Goal: Task Accomplishment & Management: Use online tool/utility

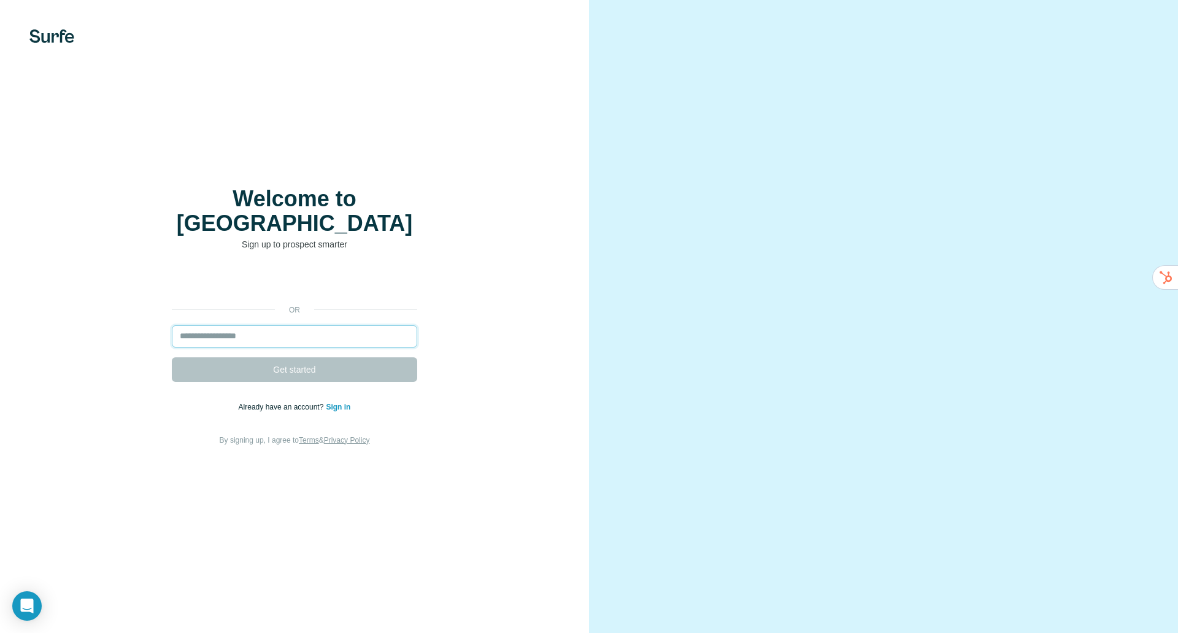
click at [228, 325] on input "email" at bounding box center [294, 336] width 245 height 22
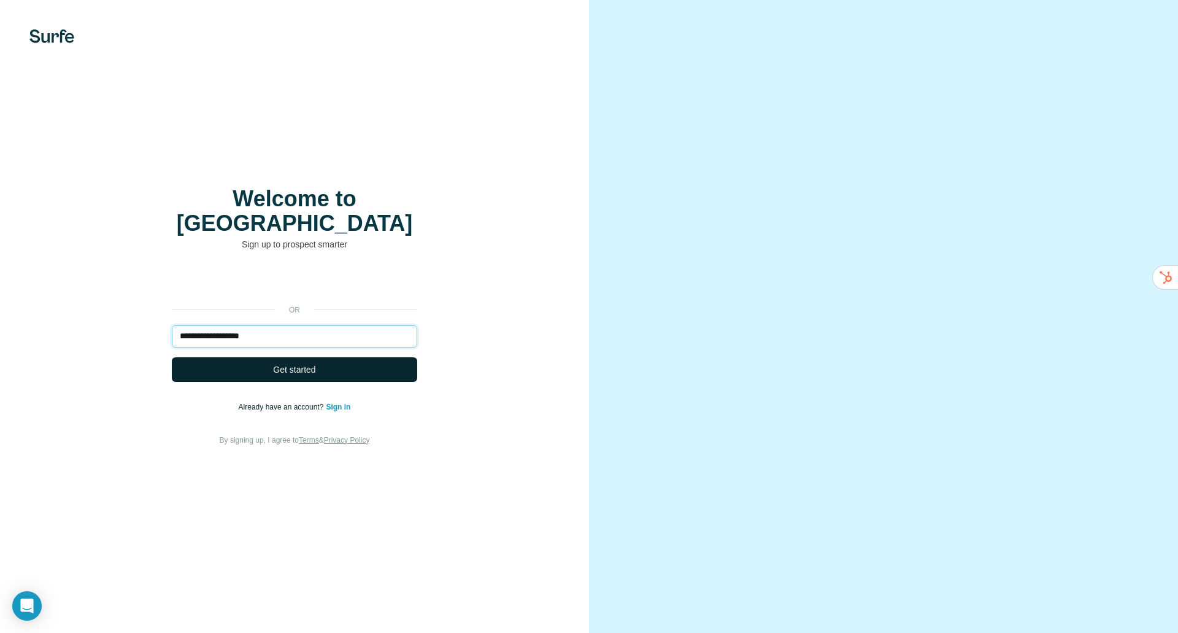
type input "**********"
click at [372, 357] on button "Get started" at bounding box center [294, 369] width 245 height 25
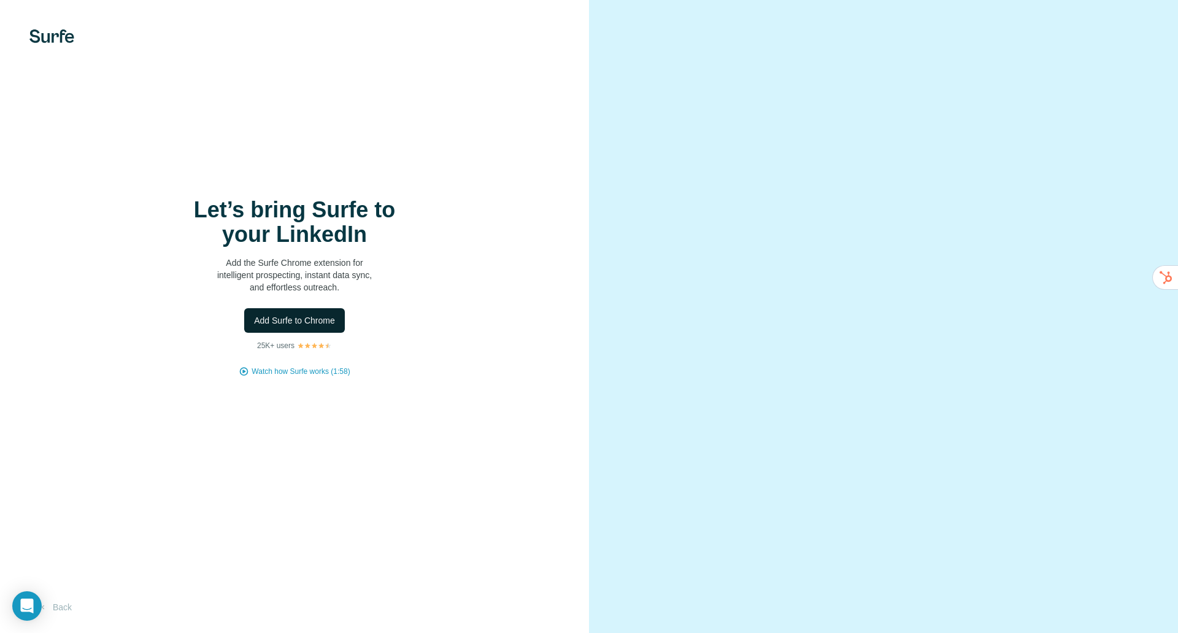
click at [296, 317] on span "Add Surfe to Chrome" at bounding box center [294, 320] width 81 height 12
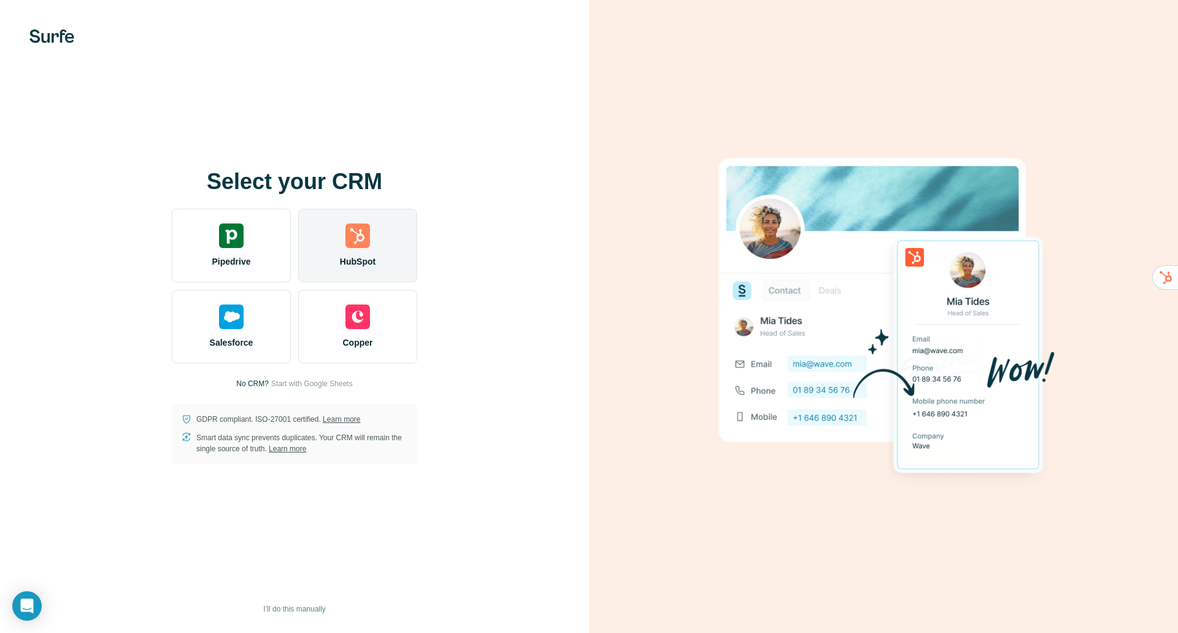
click at [343, 237] on div "HubSpot" at bounding box center [357, 246] width 119 height 74
click at [354, 253] on div "HubSpot" at bounding box center [357, 246] width 119 height 74
click at [346, 245] on img at bounding box center [357, 235] width 25 height 25
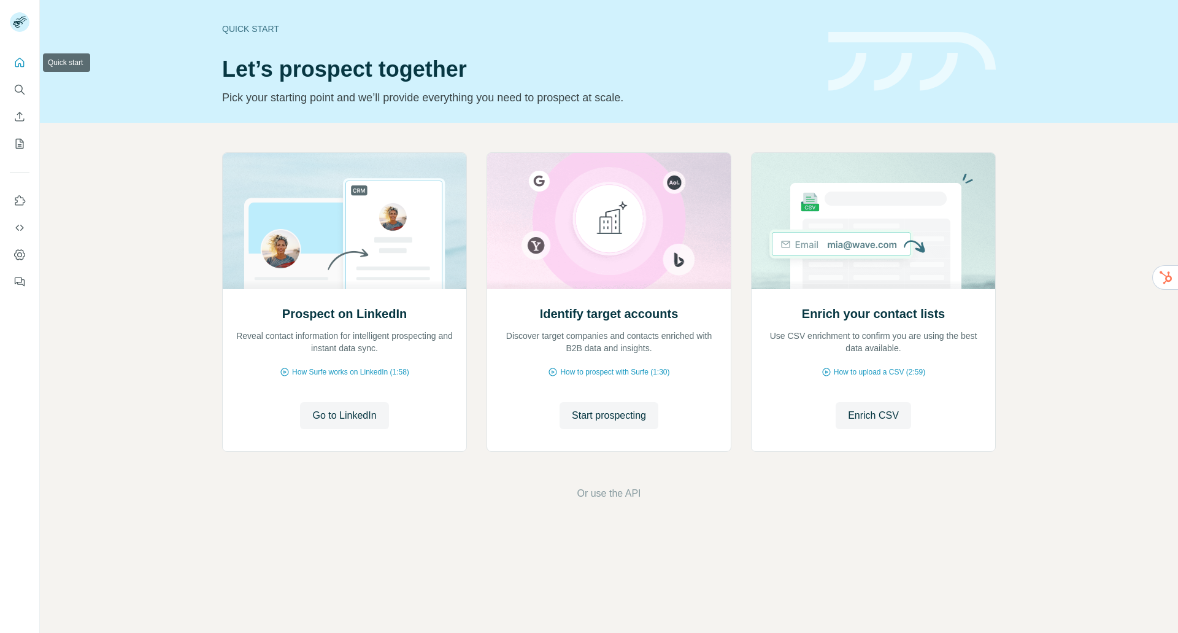
click at [21, 59] on icon "Quick start" at bounding box center [19, 62] width 12 height 12
click at [19, 89] on icon "Search" at bounding box center [19, 89] width 12 height 12
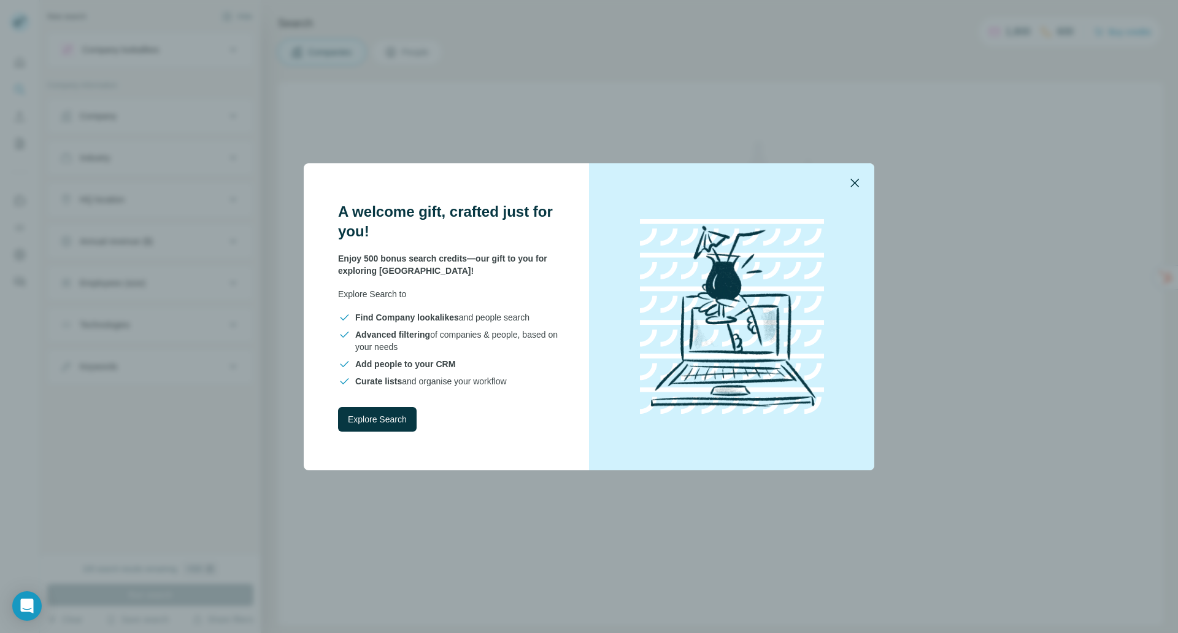
click at [854, 180] on icon "button" at bounding box center [854, 182] width 15 height 15
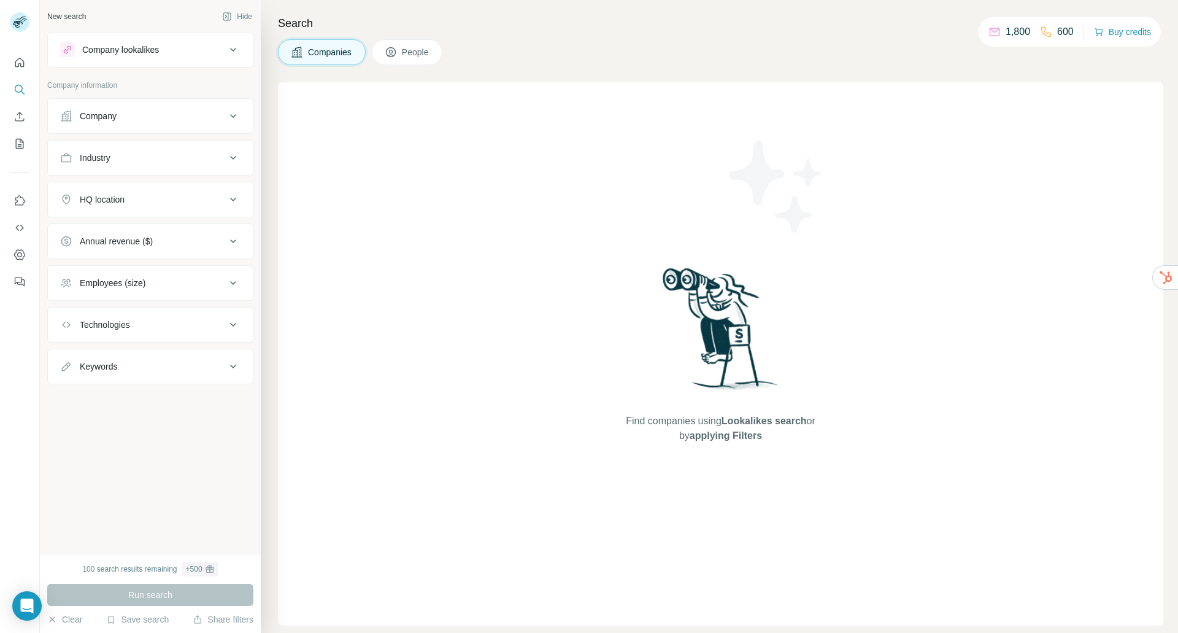
click at [145, 53] on div "Company lookalikes" at bounding box center [120, 50] width 77 height 12
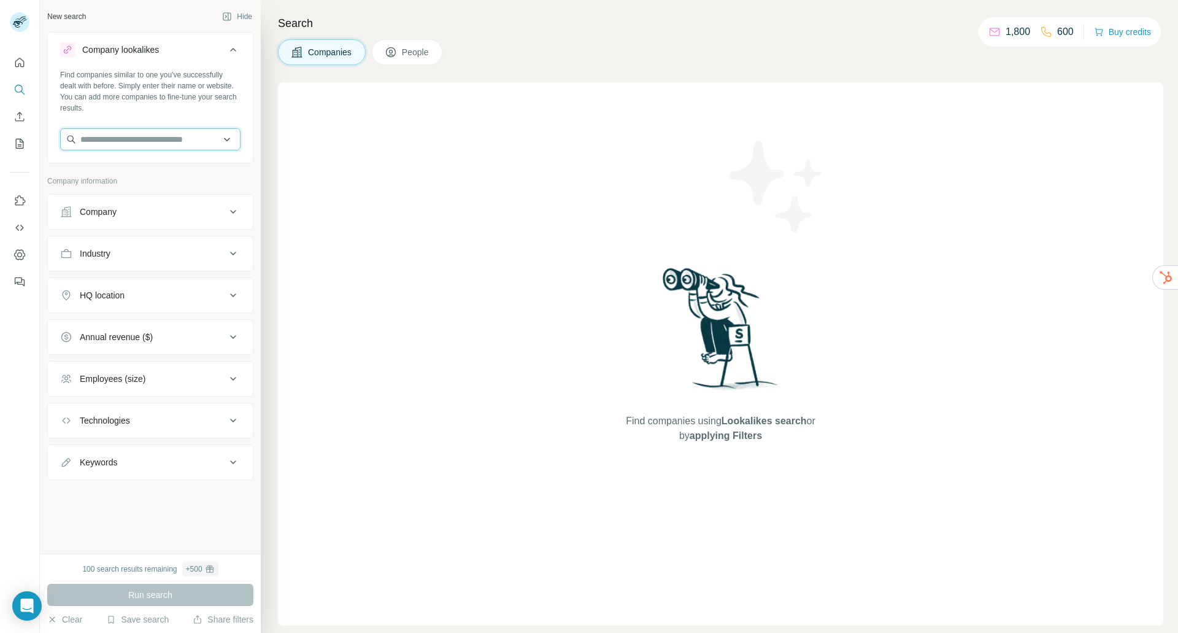
click at [117, 142] on input "text" at bounding box center [150, 139] width 180 height 22
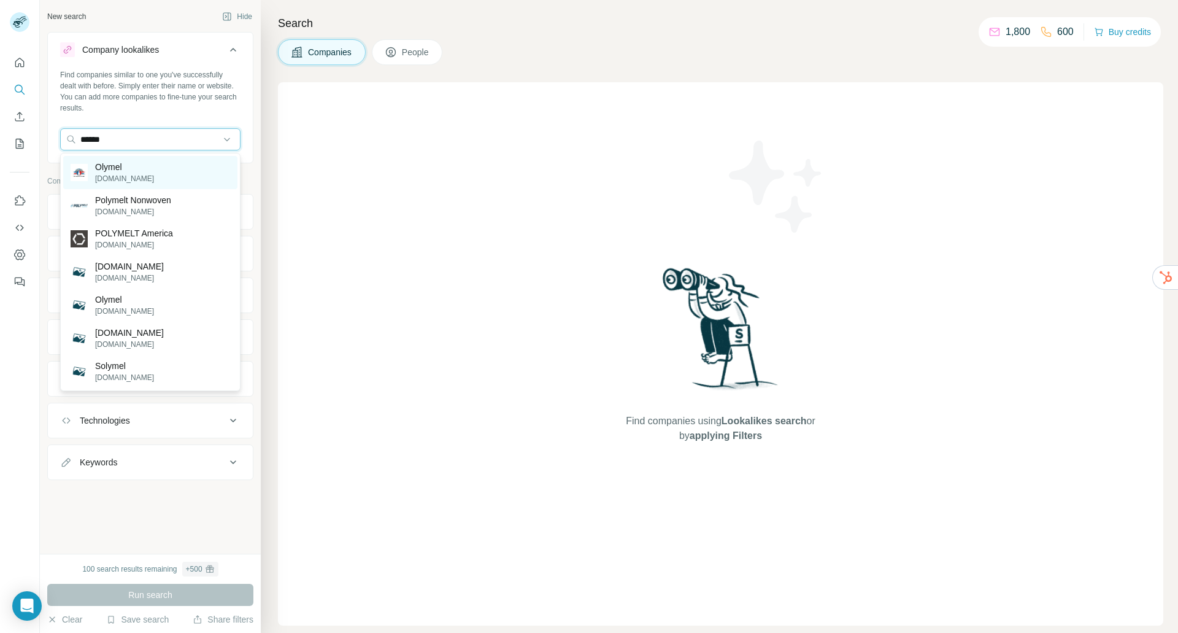
type input "******"
click at [121, 177] on p "olymel.ca" at bounding box center [124, 178] width 59 height 11
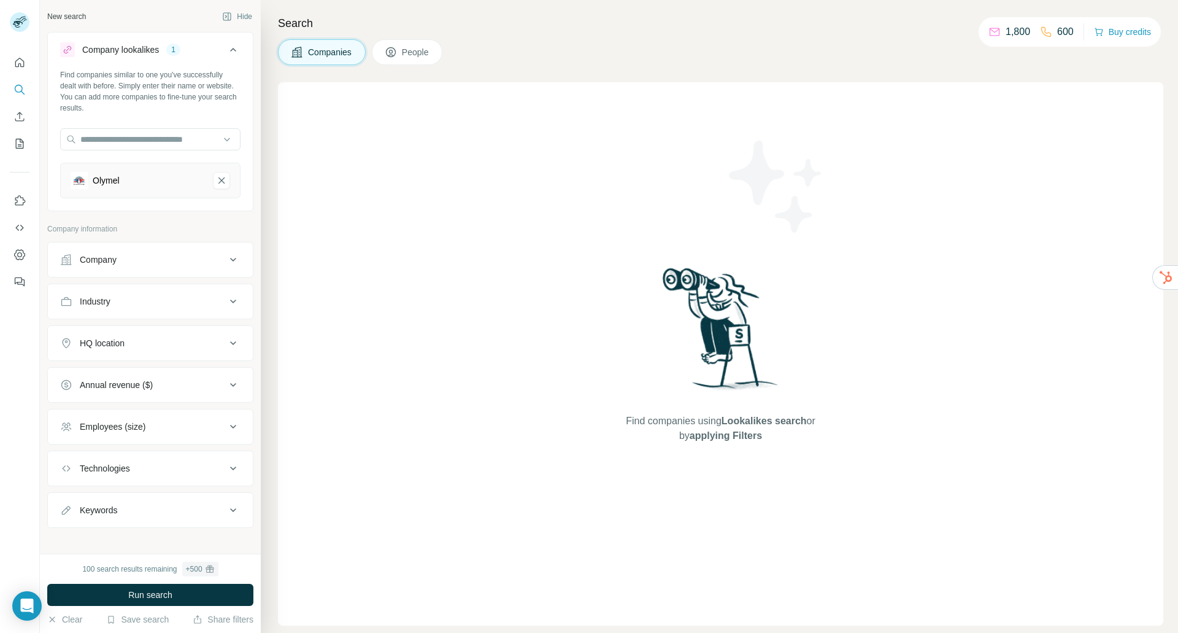
click at [100, 337] on div "HQ location" at bounding box center [102, 343] width 45 height 12
click at [426, 52] on span "People" at bounding box center [416, 52] width 28 height 12
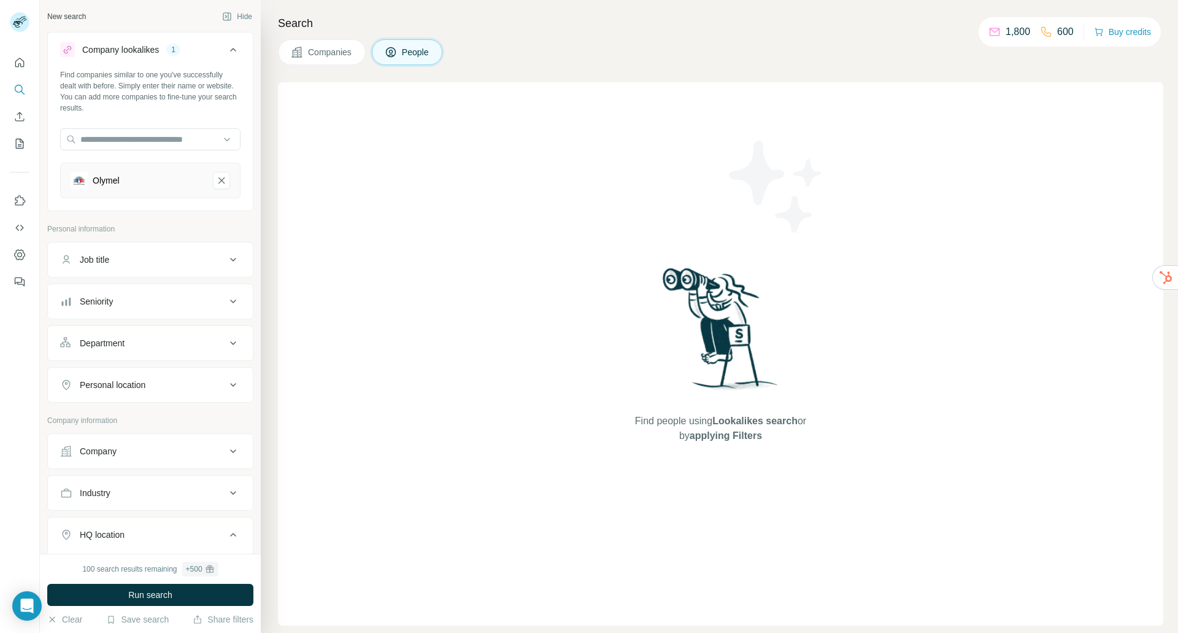
click at [328, 52] on span "Companies" at bounding box center [330, 52] width 45 height 12
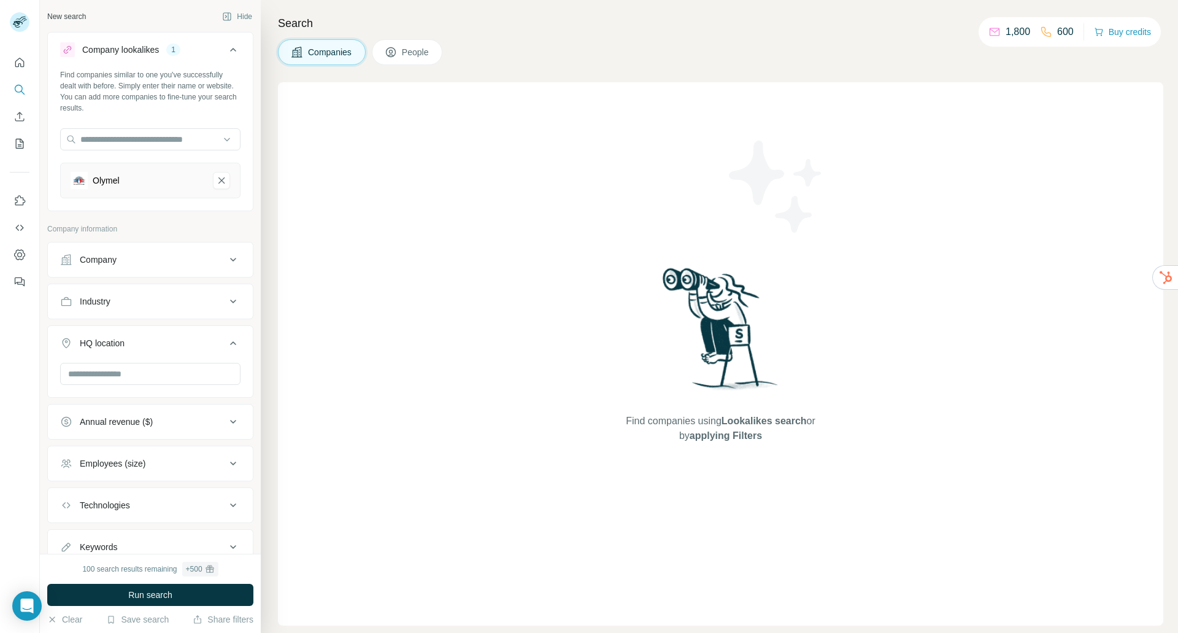
click at [101, 258] on div "Company" at bounding box center [98, 259] width 37 height 12
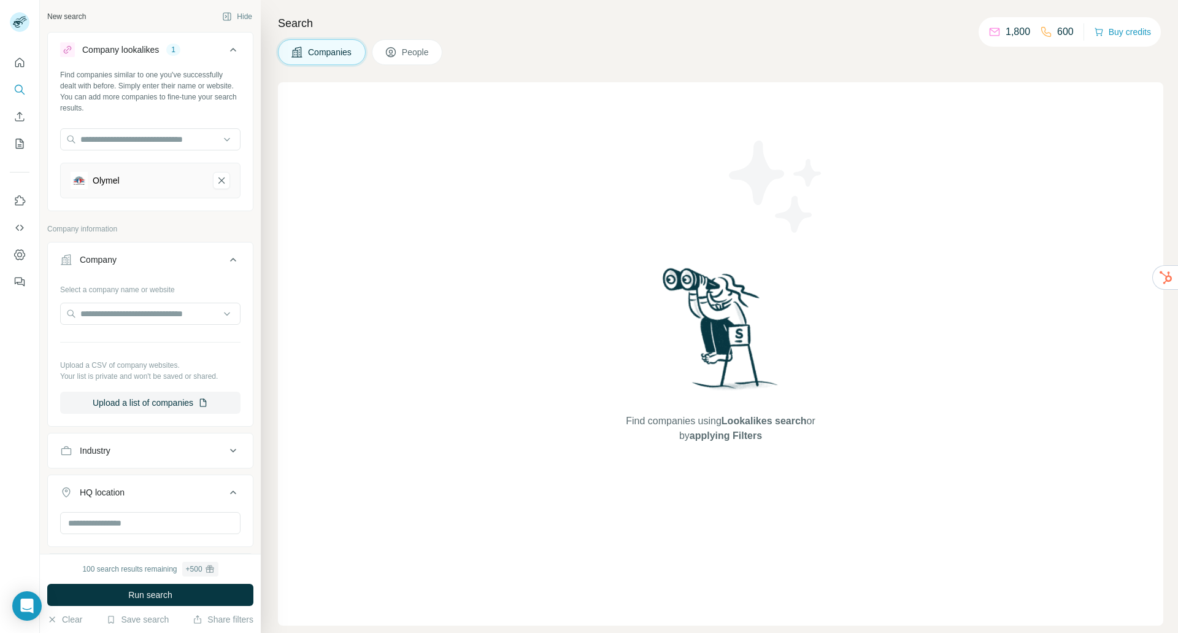
click at [101, 258] on div "Company" at bounding box center [98, 259] width 37 height 12
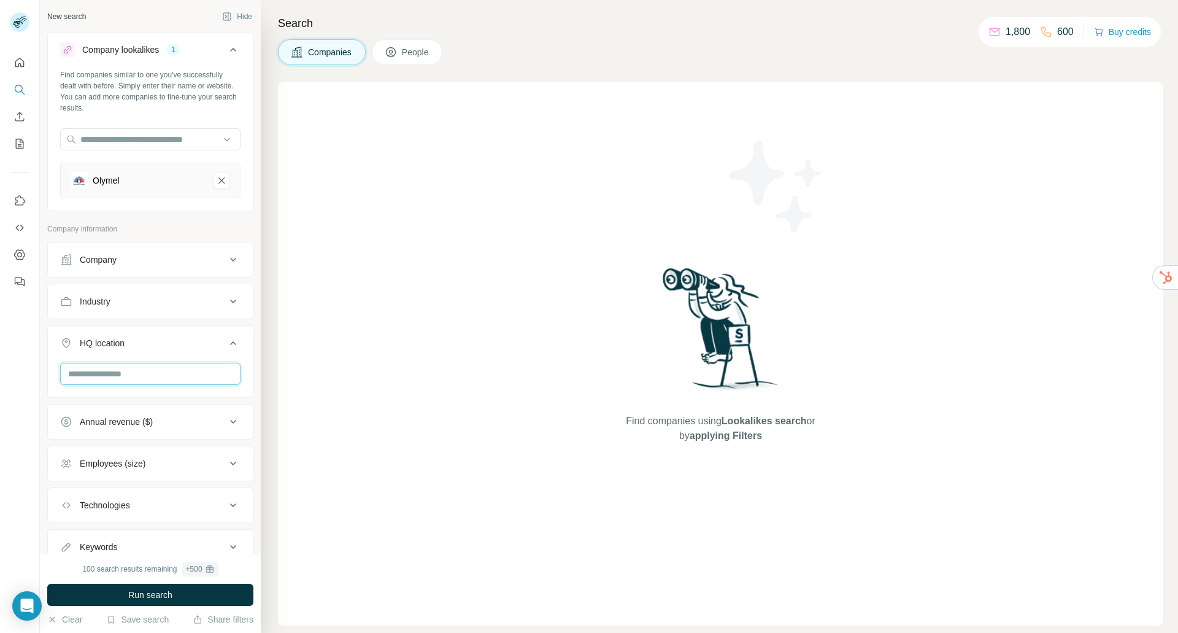
click at [96, 377] on input "text" at bounding box center [150, 374] width 180 height 22
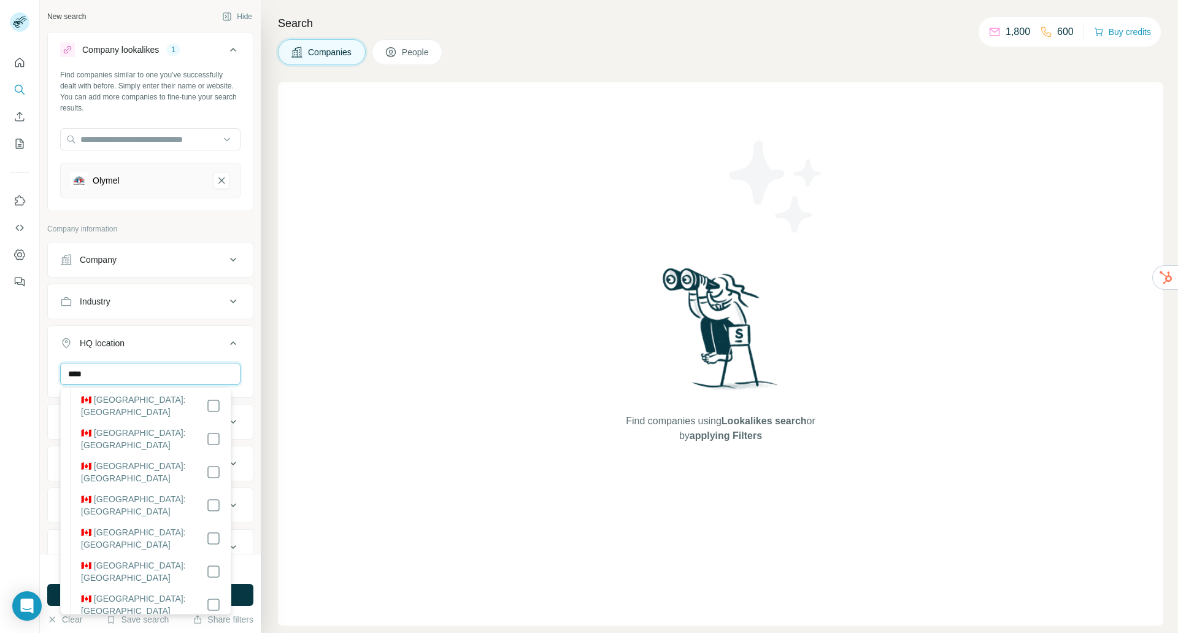
scroll to position [123, 0]
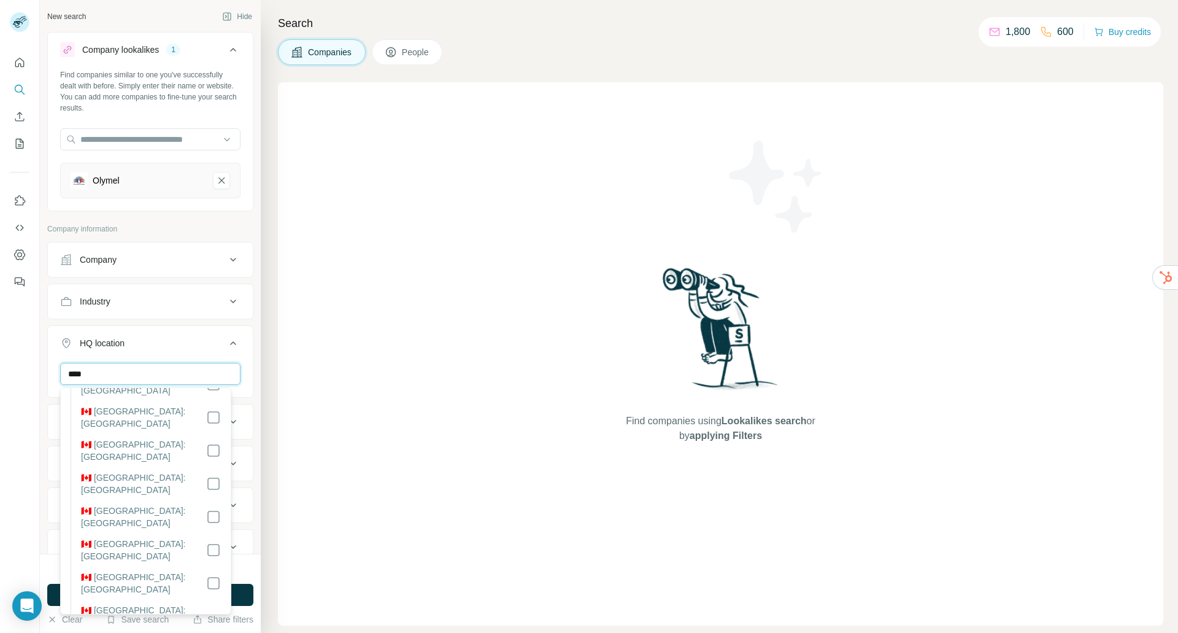
type input "****"
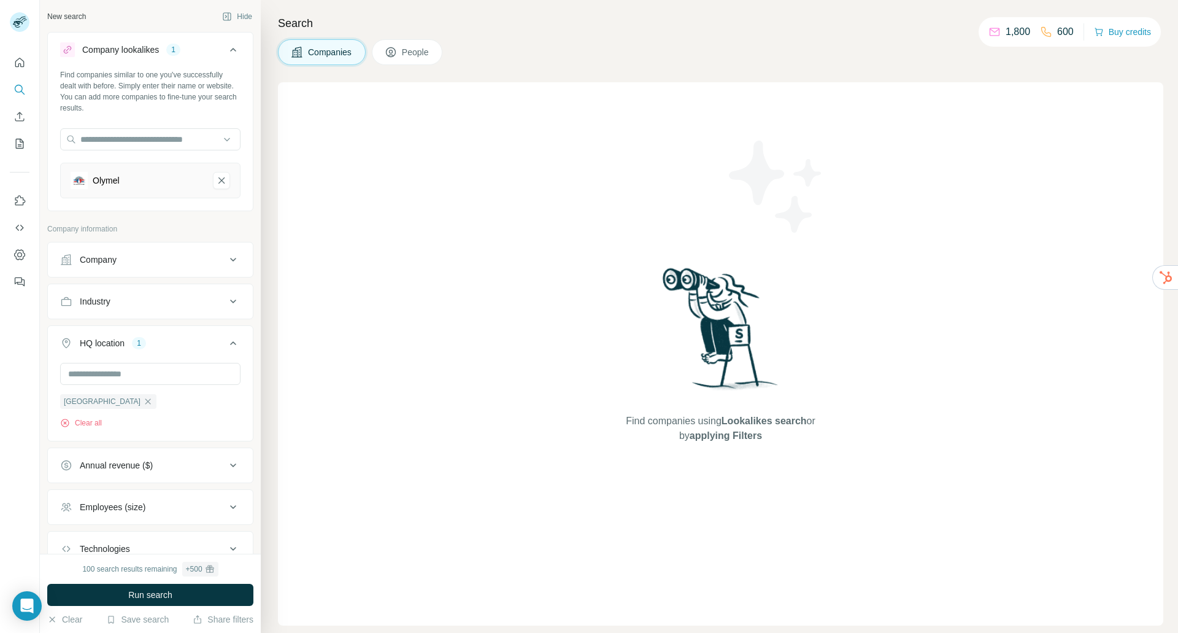
click at [42, 523] on div "New search Hide Company lookalikes 1 Find companies similar to one you've succe…" at bounding box center [150, 276] width 221 height 553
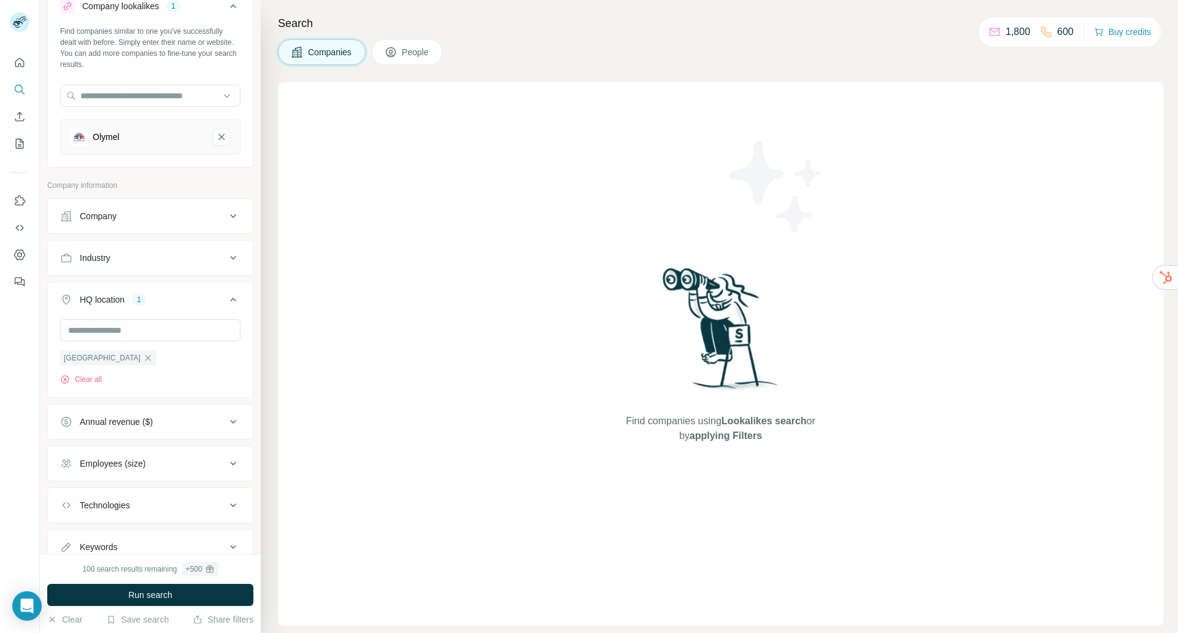
scroll to position [61, 0]
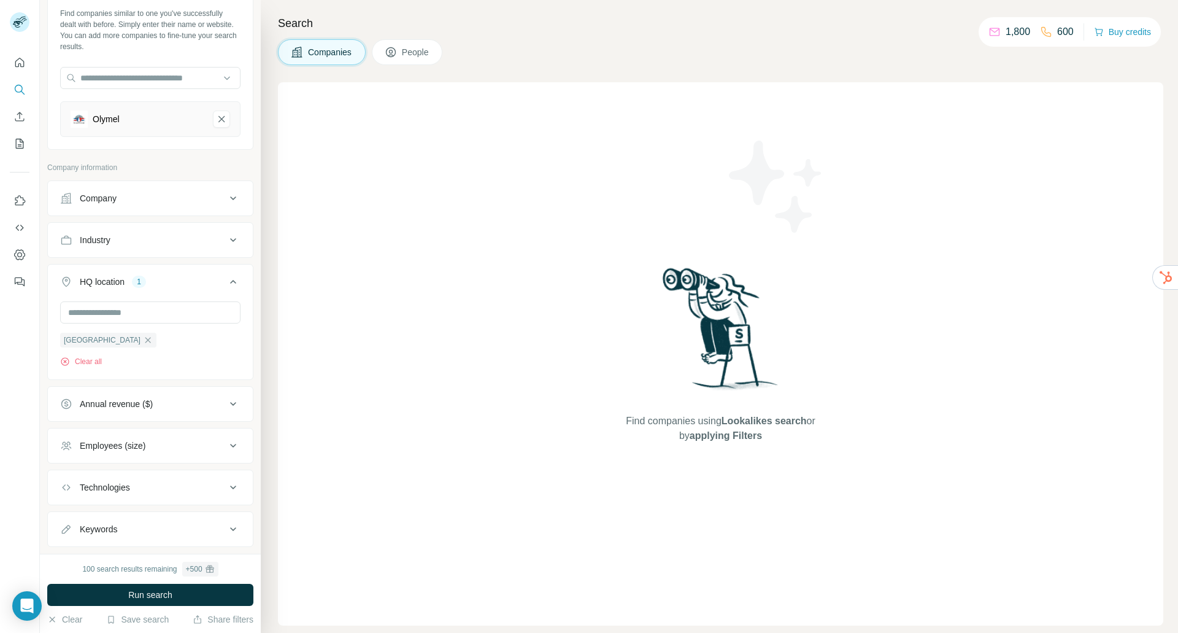
click at [138, 447] on div "Employees (size)" at bounding box center [113, 445] width 66 height 12
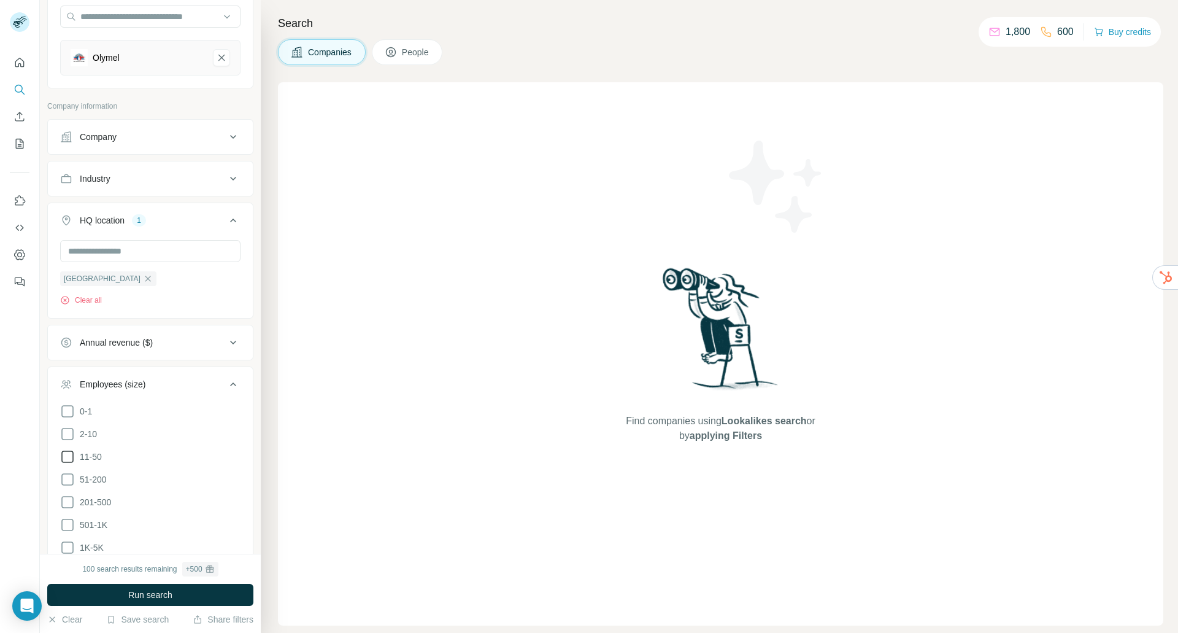
click at [67, 457] on icon at bounding box center [67, 456] width 15 height 15
click at [63, 479] on icon at bounding box center [67, 479] width 15 height 15
click at [68, 495] on icon at bounding box center [67, 502] width 15 height 15
click at [64, 524] on icon at bounding box center [67, 524] width 15 height 15
click at [67, 544] on icon at bounding box center [67, 547] width 15 height 15
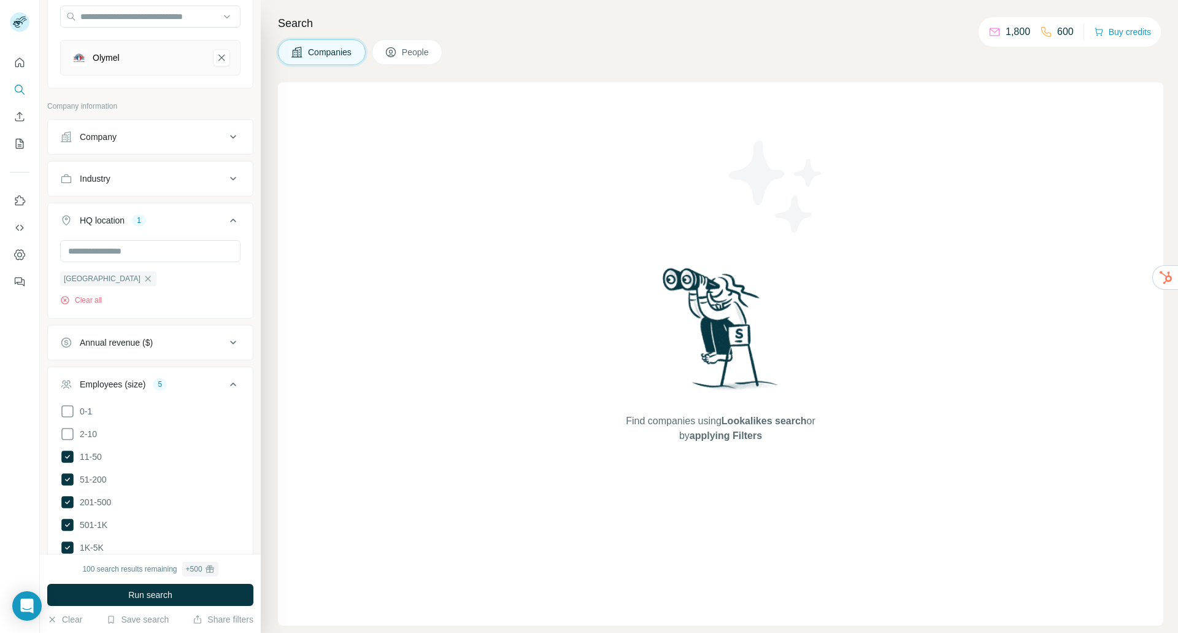
click at [28, 557] on div at bounding box center [20, 316] width 40 height 633
click at [226, 383] on icon at bounding box center [233, 384] width 15 height 15
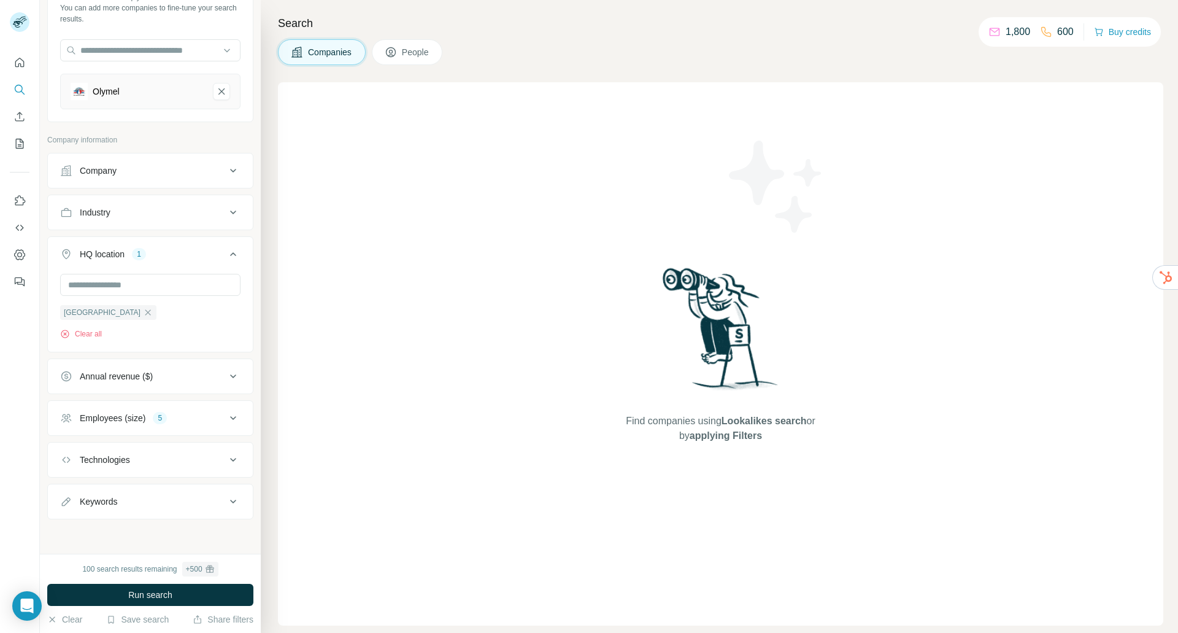
click at [112, 460] on div "Technologies" at bounding box center [105, 459] width 50 height 12
click at [114, 457] on div "Technologies" at bounding box center [105, 459] width 50 height 12
click at [108, 494] on button "Keywords" at bounding box center [150, 501] width 205 height 29
click at [89, 530] on input "text" at bounding box center [138, 531] width 156 height 22
type input "*"
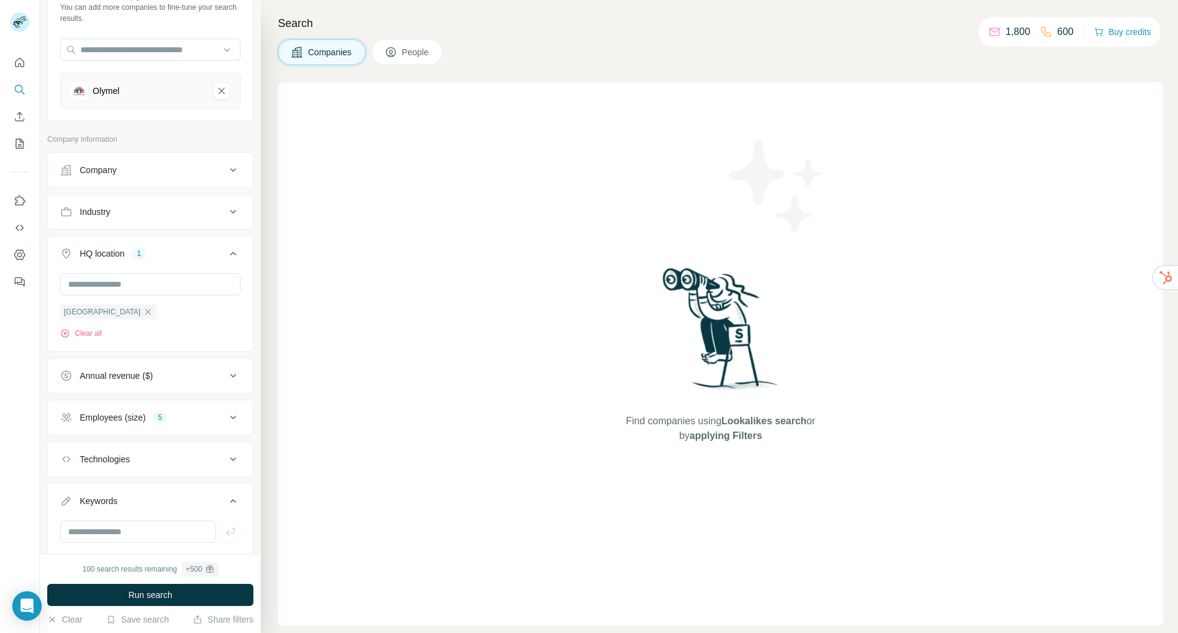
click at [137, 213] on div "Industry" at bounding box center [143, 212] width 166 height 12
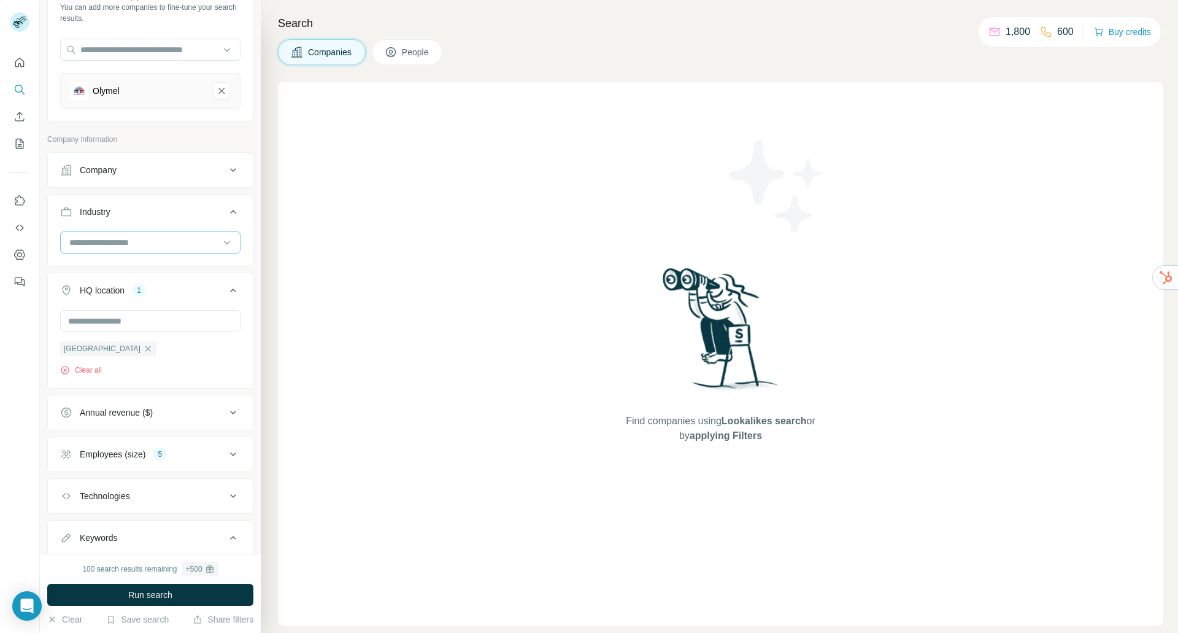
click at [92, 239] on input at bounding box center [144, 242] width 152 height 13
type input "***"
click at [125, 296] on p "Food and Beverage" at bounding box center [108, 292] width 75 height 12
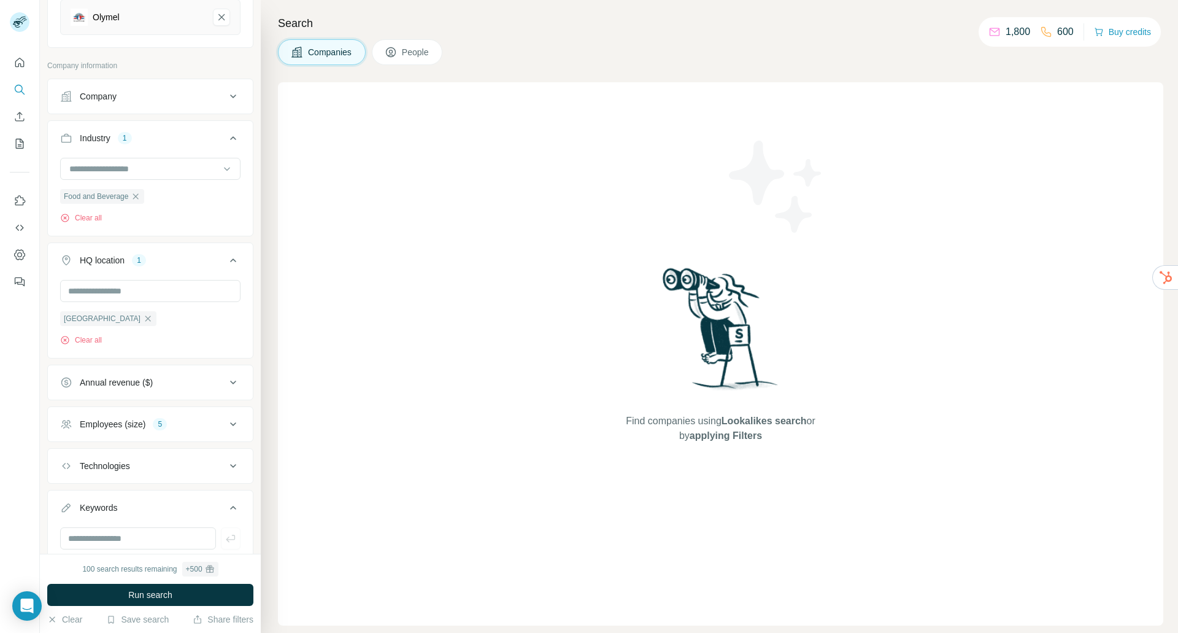
scroll to position [184, 0]
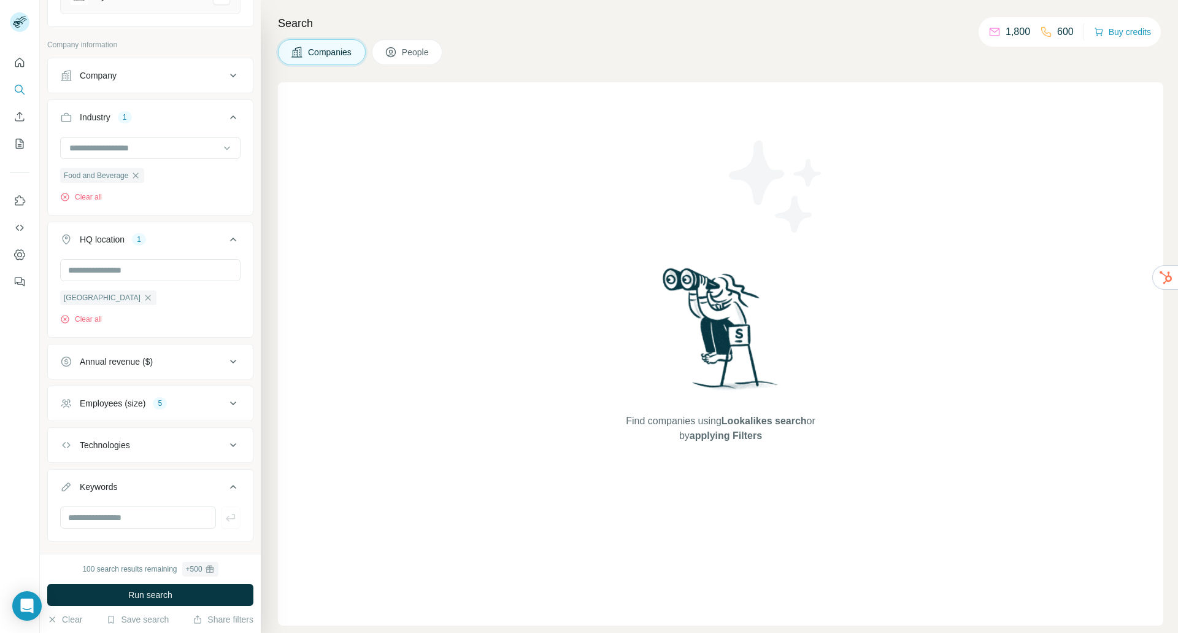
click at [94, 364] on div "Annual revenue ($)" at bounding box center [116, 361] width 73 height 12
click at [68, 474] on icon at bounding box center [67, 479] width 15 height 15
click at [71, 451] on icon at bounding box center [67, 456] width 15 height 15
click at [226, 359] on icon at bounding box center [233, 361] width 15 height 15
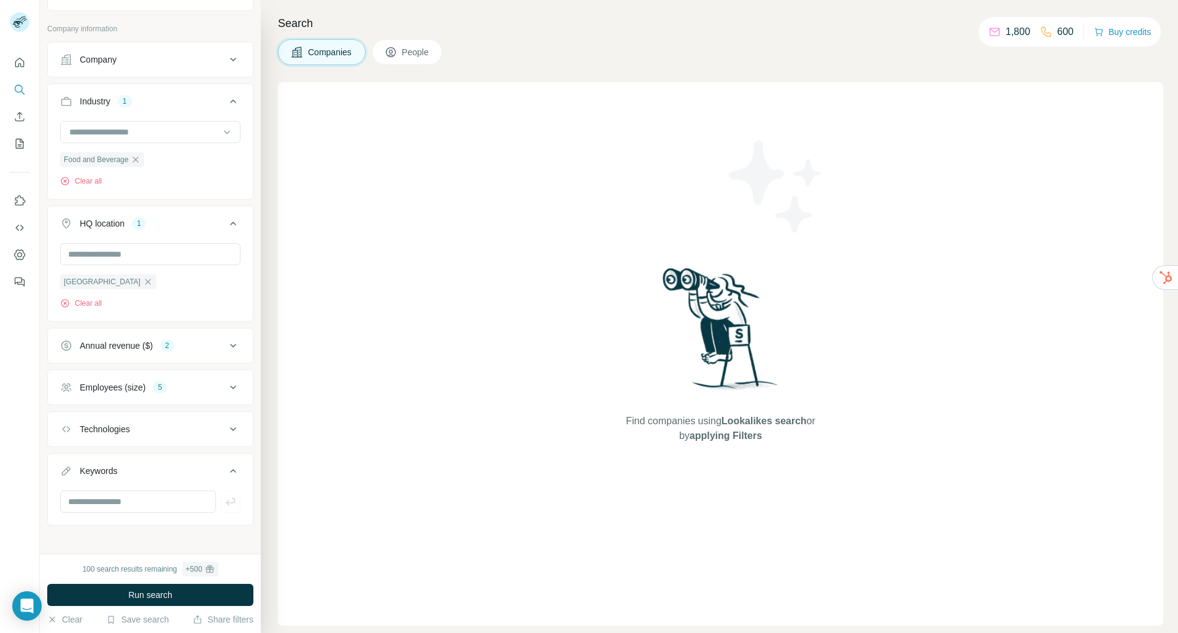
scroll to position [207, 0]
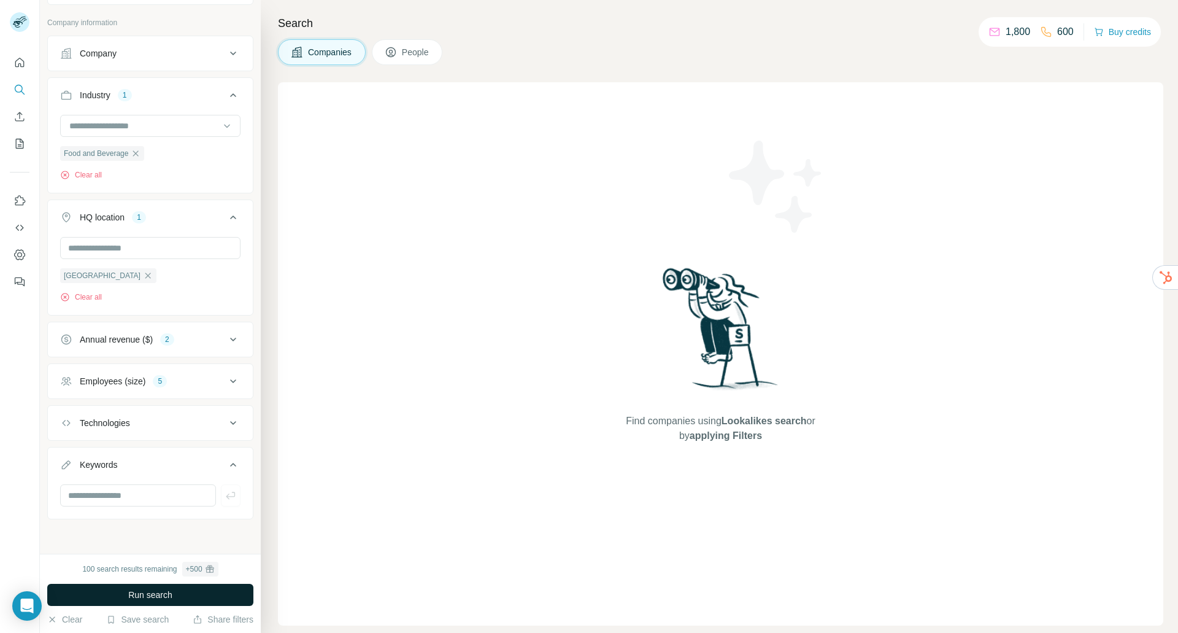
click at [113, 595] on button "Run search" at bounding box center [150, 595] width 206 height 22
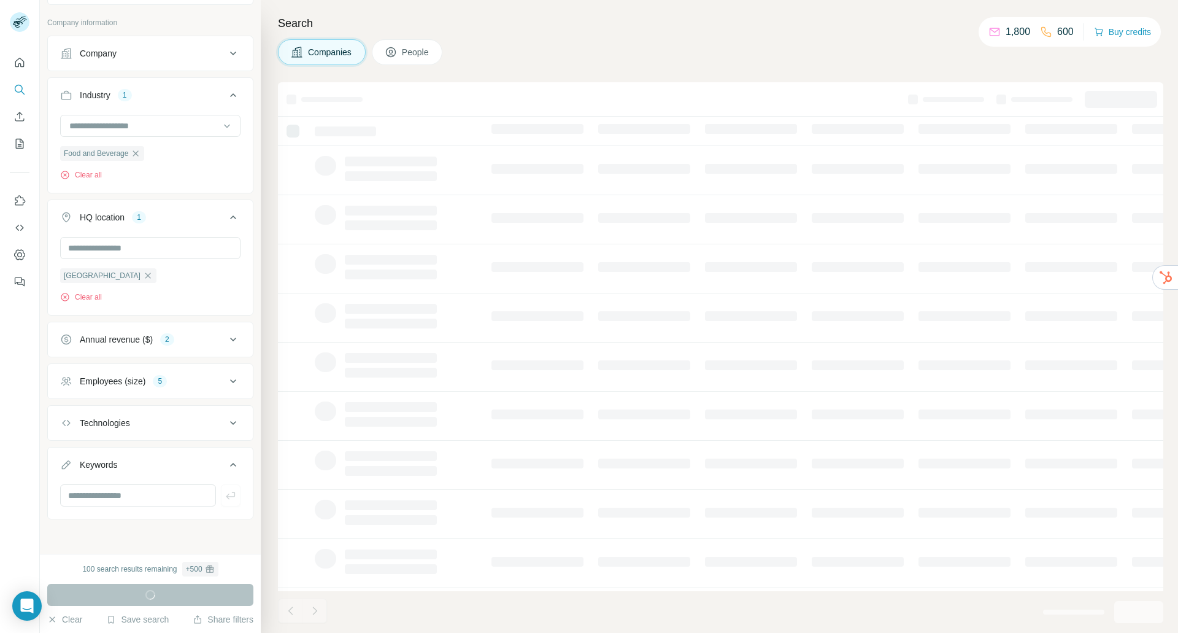
drag, startPoint x: 546, startPoint y: 55, endPoint x: 563, endPoint y: 50, distance: 17.5
click at [547, 55] on div "Companies People" at bounding box center [720, 52] width 885 height 26
click at [117, 585] on div "Run search" at bounding box center [150, 595] width 206 height 22
drag, startPoint x: 400, startPoint y: 383, endPoint x: 404, endPoint y: 389, distance: 6.6
click at [401, 385] on td at bounding box center [395, 366] width 177 height 49
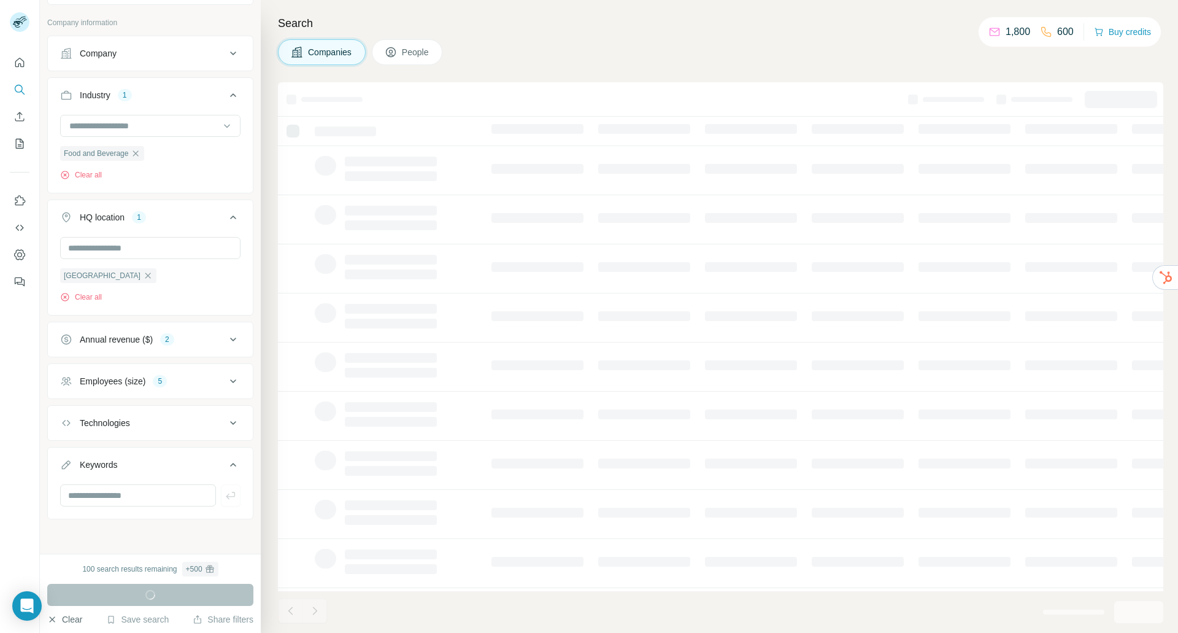
click at [72, 619] on button "Clear" at bounding box center [64, 619] width 35 height 12
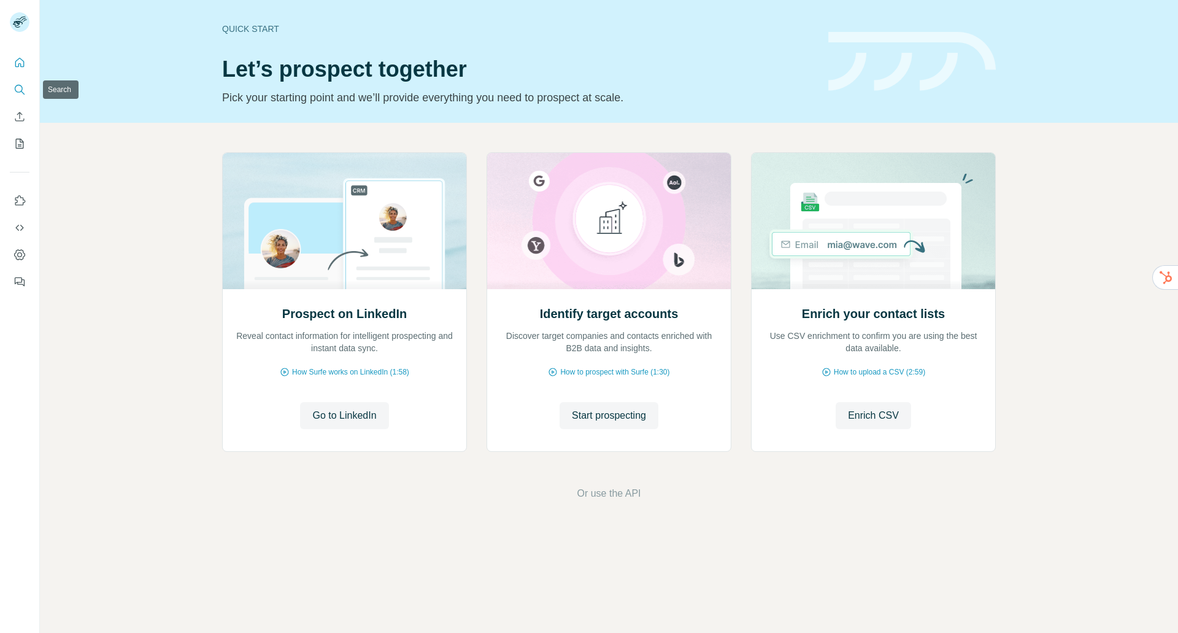
click at [19, 91] on icon "Search" at bounding box center [19, 89] width 12 height 12
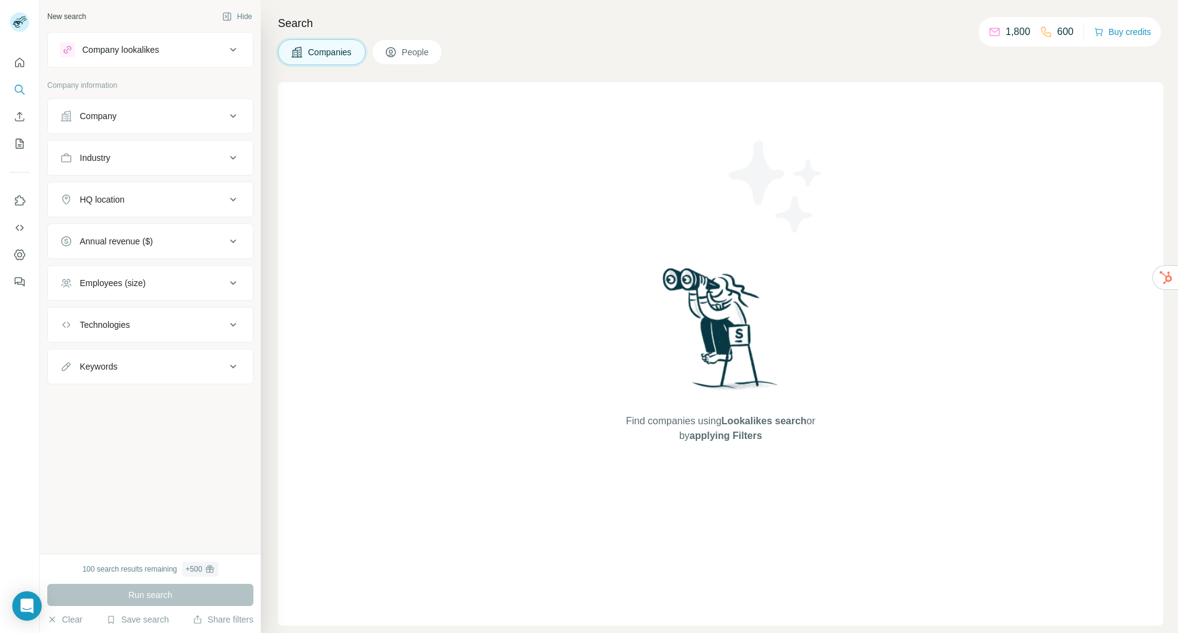
click at [150, 120] on div "Company" at bounding box center [143, 116] width 166 height 12
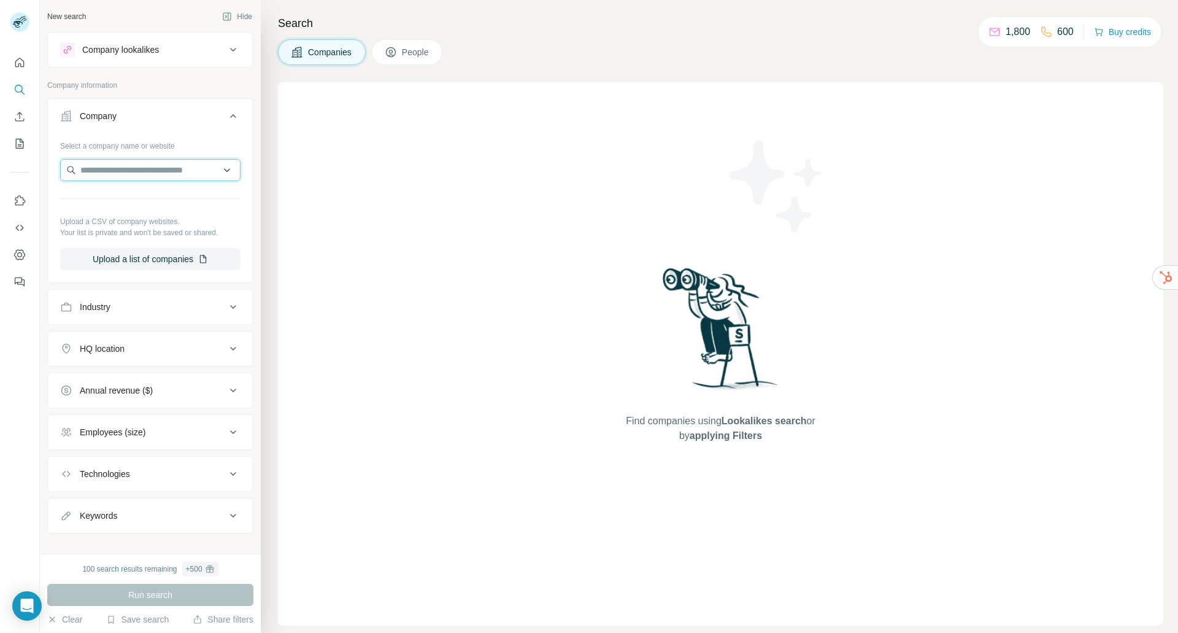
click at [109, 167] on input "text" at bounding box center [150, 170] width 180 height 22
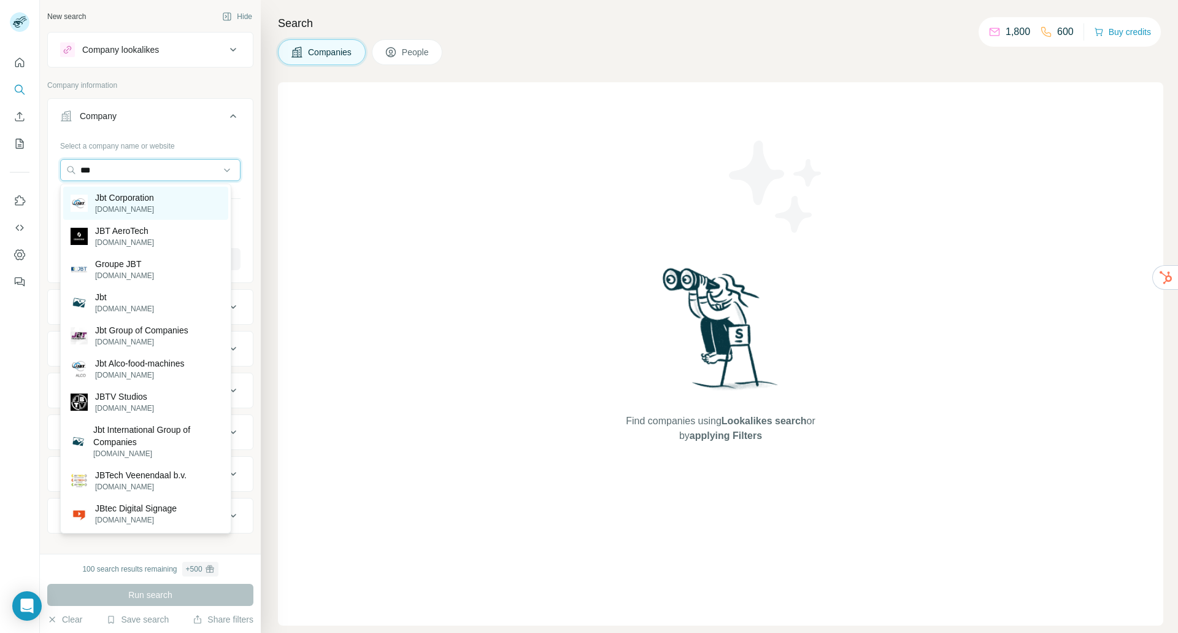
type input "***"
click at [120, 207] on p "[DOMAIN_NAME]" at bounding box center [124, 209] width 59 height 11
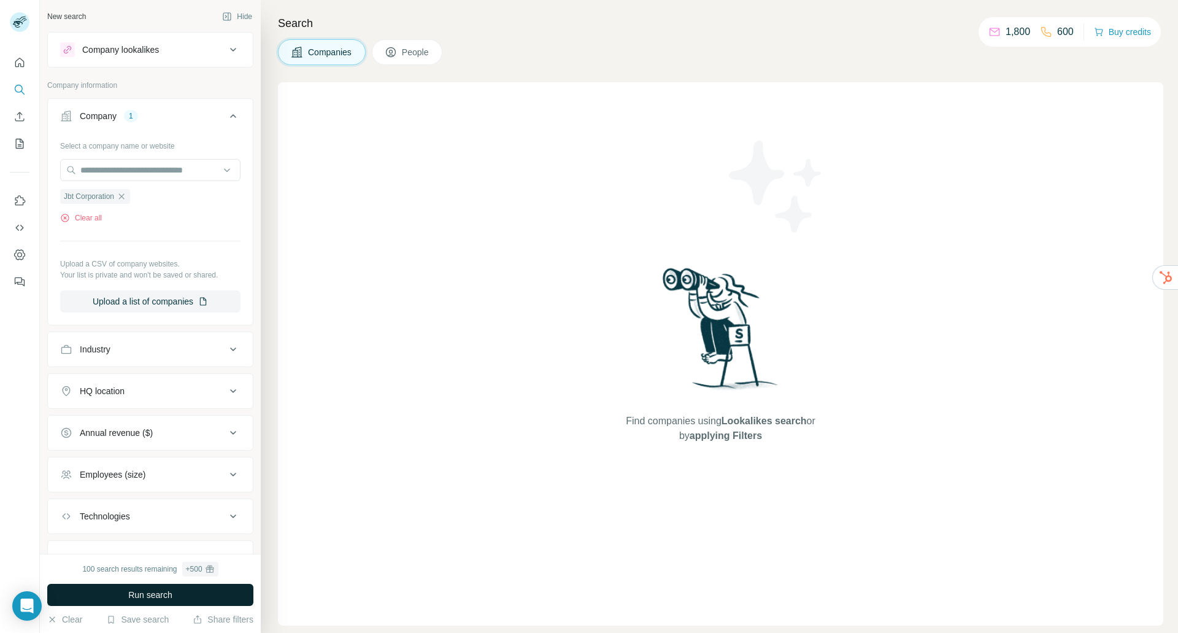
click at [143, 593] on span "Run search" at bounding box center [150, 594] width 44 height 12
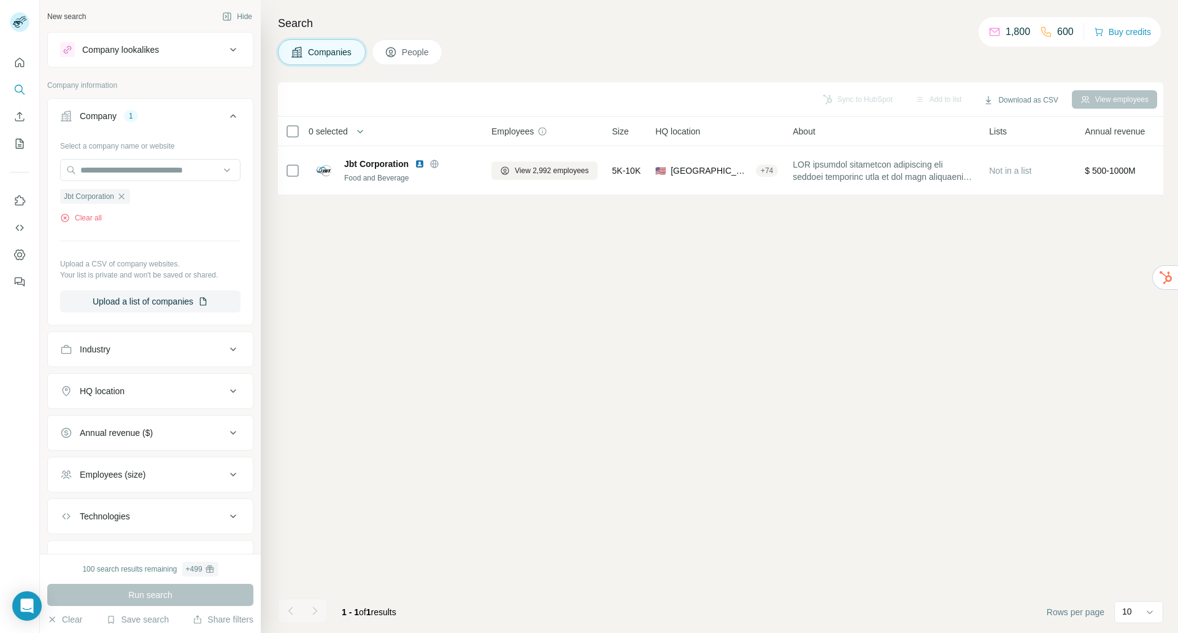
click at [414, 49] on span "People" at bounding box center [416, 52] width 28 height 12
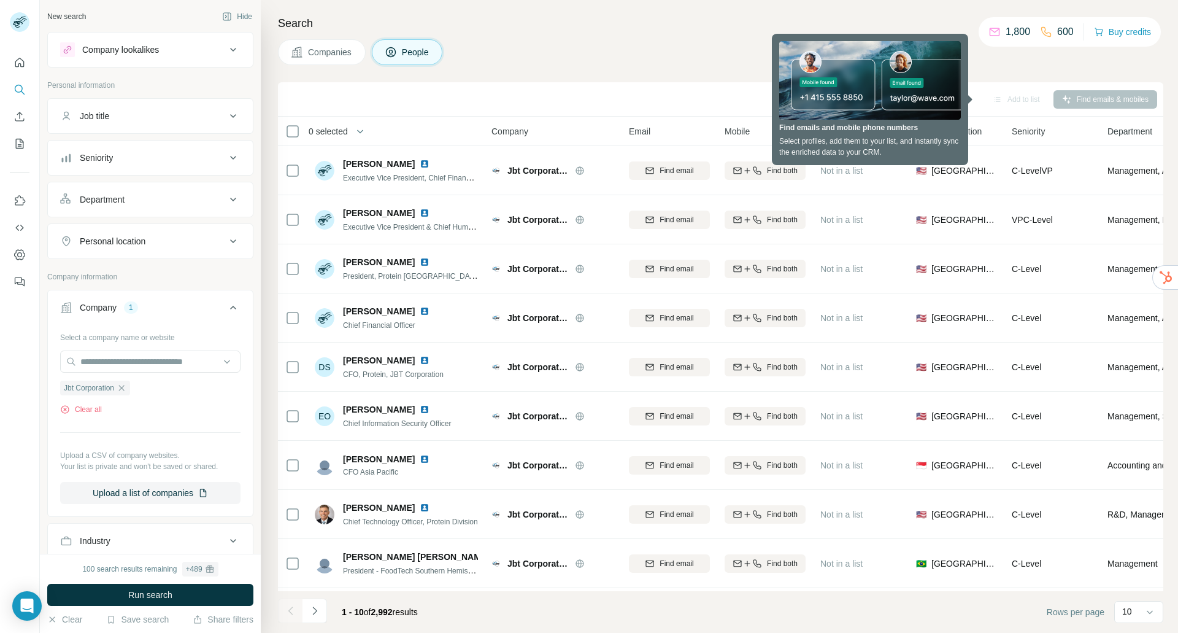
click at [409, 94] on div "Sync to HubSpot Add to list Find emails & mobiles" at bounding box center [720, 98] width 873 height 21
click at [985, 85] on div "Sync to HubSpot Add to list Find emails & mobiles" at bounding box center [720, 99] width 885 height 34
click at [696, 63] on div "Companies People" at bounding box center [720, 52] width 885 height 26
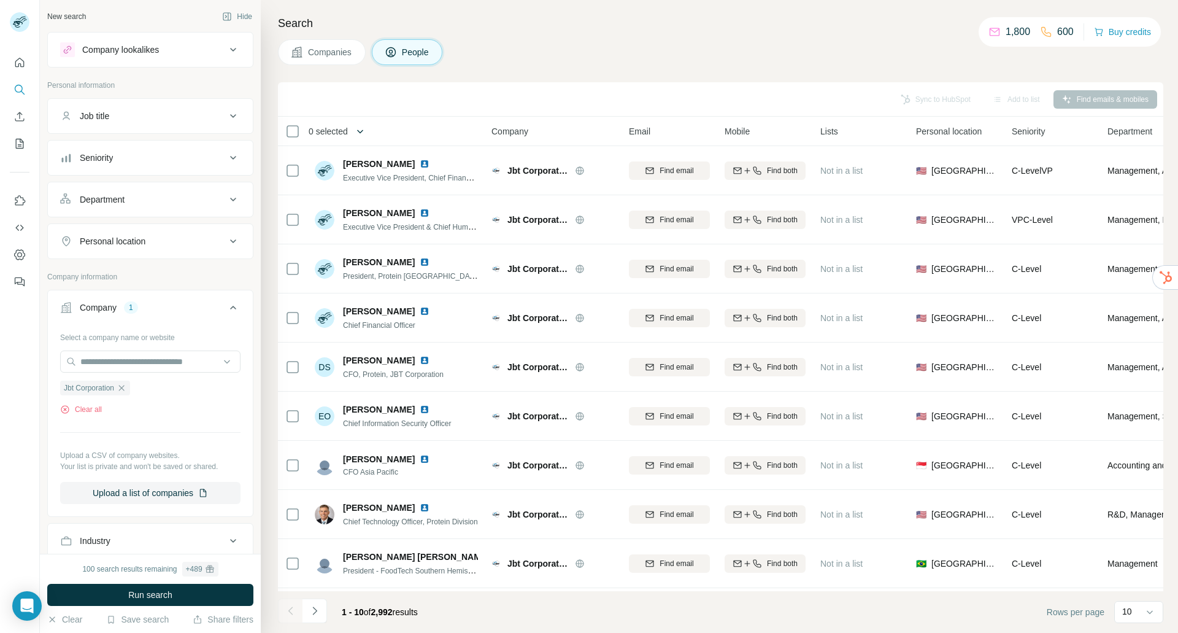
click at [353, 128] on button "button" at bounding box center [360, 131] width 25 height 25
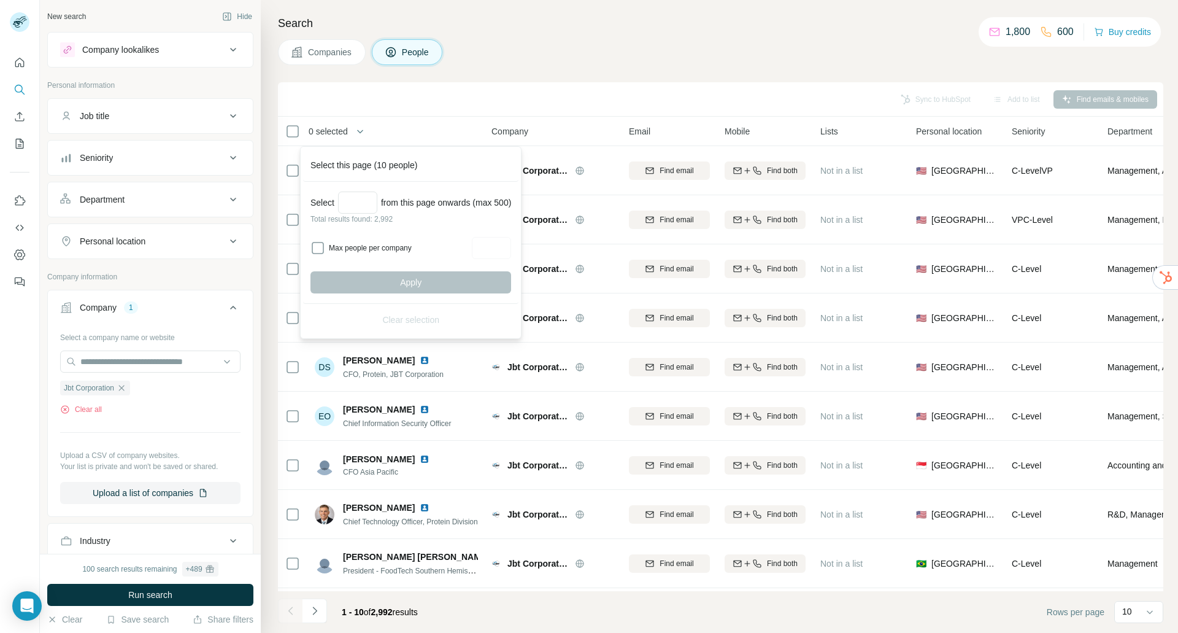
click at [391, 103] on div "Sync to HubSpot Add to list Find emails & mobiles" at bounding box center [720, 98] width 873 height 21
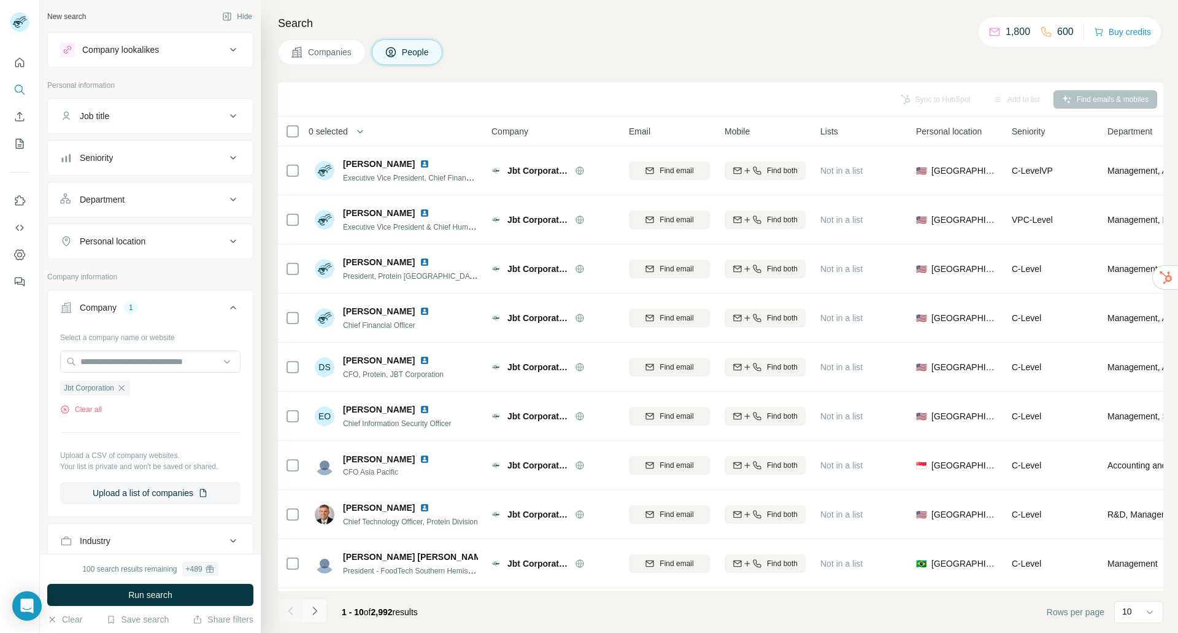
click at [314, 609] on icon "Navigate to next page" at bounding box center [314, 610] width 4 height 8
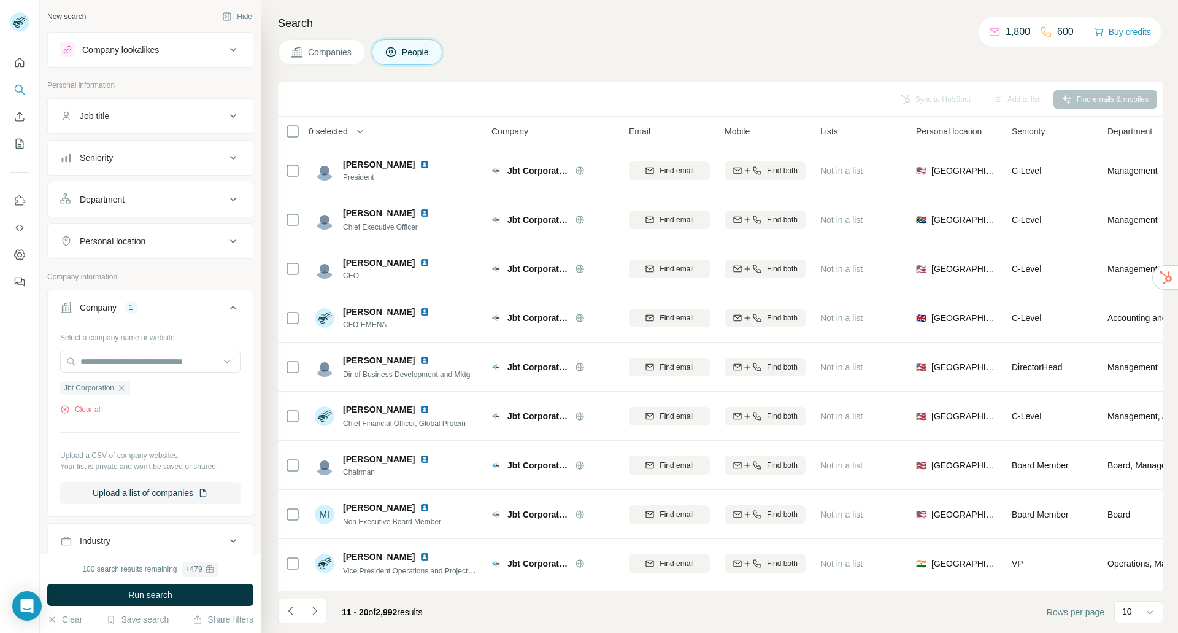
click at [315, 609] on icon "Navigate to next page" at bounding box center [315, 610] width 12 height 12
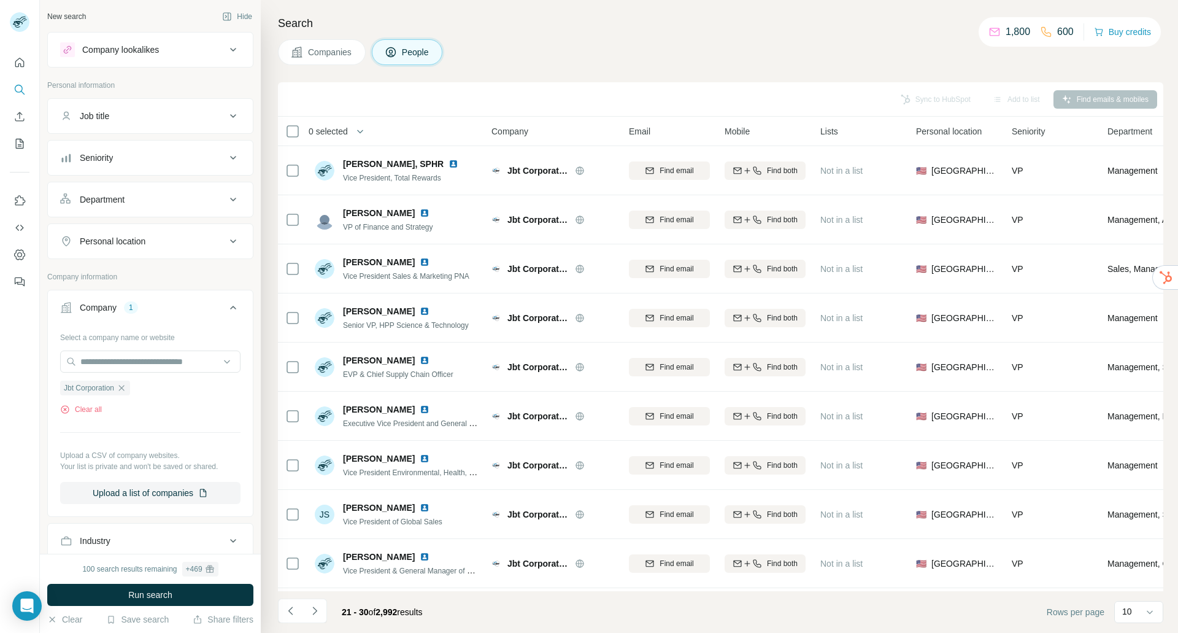
click at [315, 609] on icon "Navigate to next page" at bounding box center [315, 610] width 12 height 12
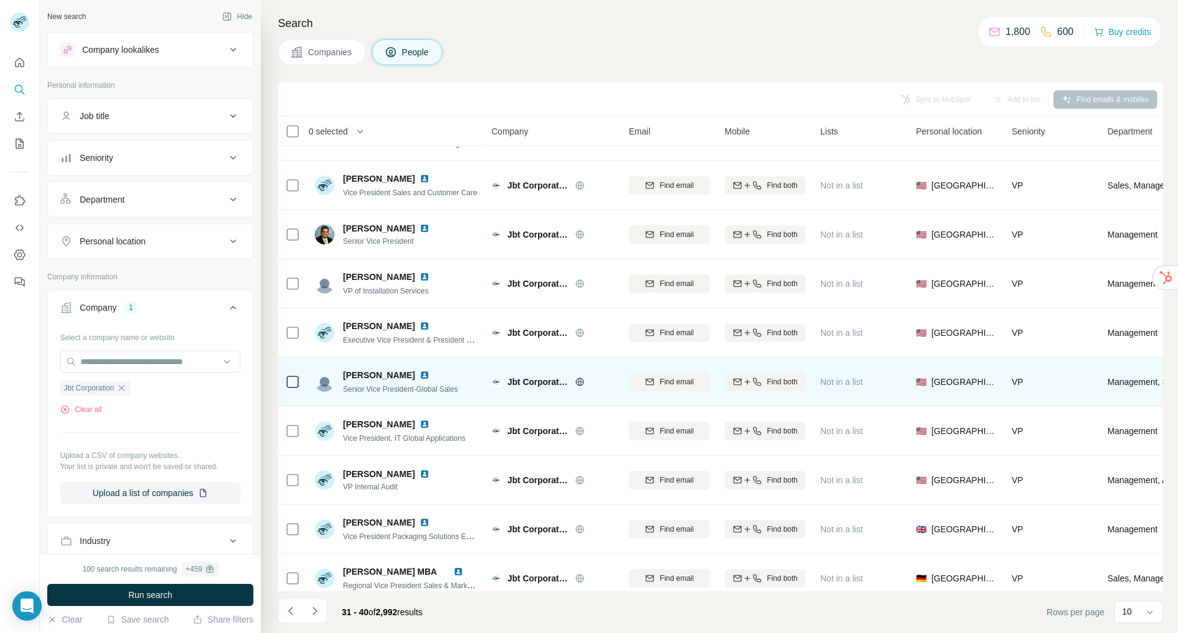
scroll to position [52, 0]
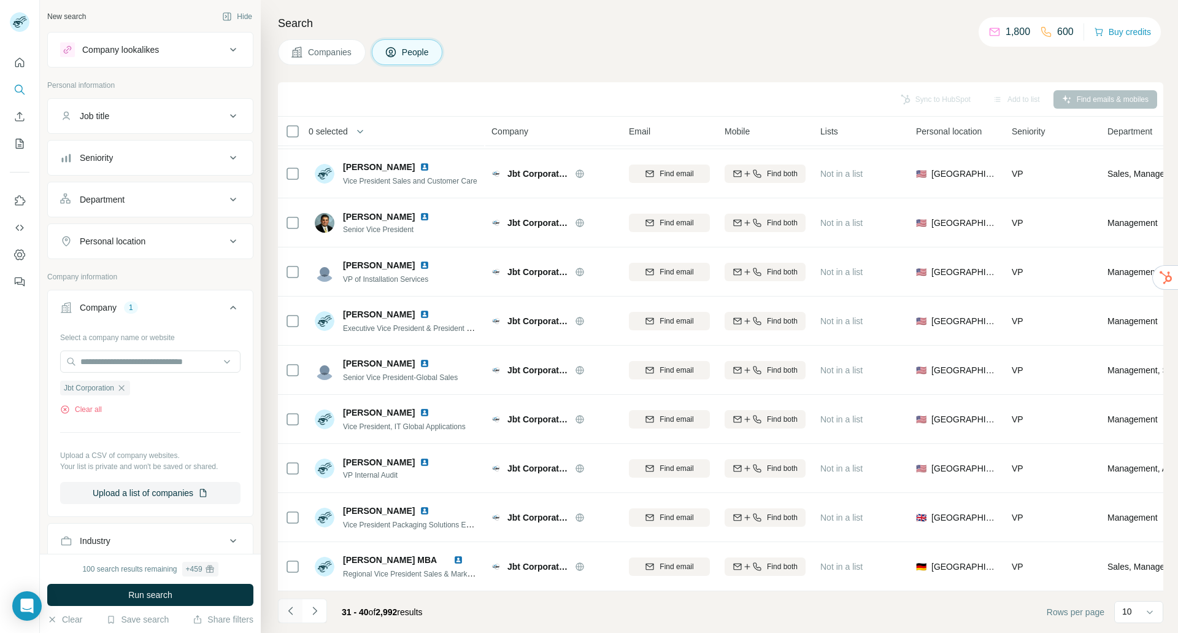
click at [288, 611] on icon "Navigate to previous page" at bounding box center [291, 610] width 12 height 12
click at [945, 133] on span "Personal location" at bounding box center [949, 131] width 66 height 12
click at [131, 239] on div "Personal location" at bounding box center [113, 241] width 66 height 12
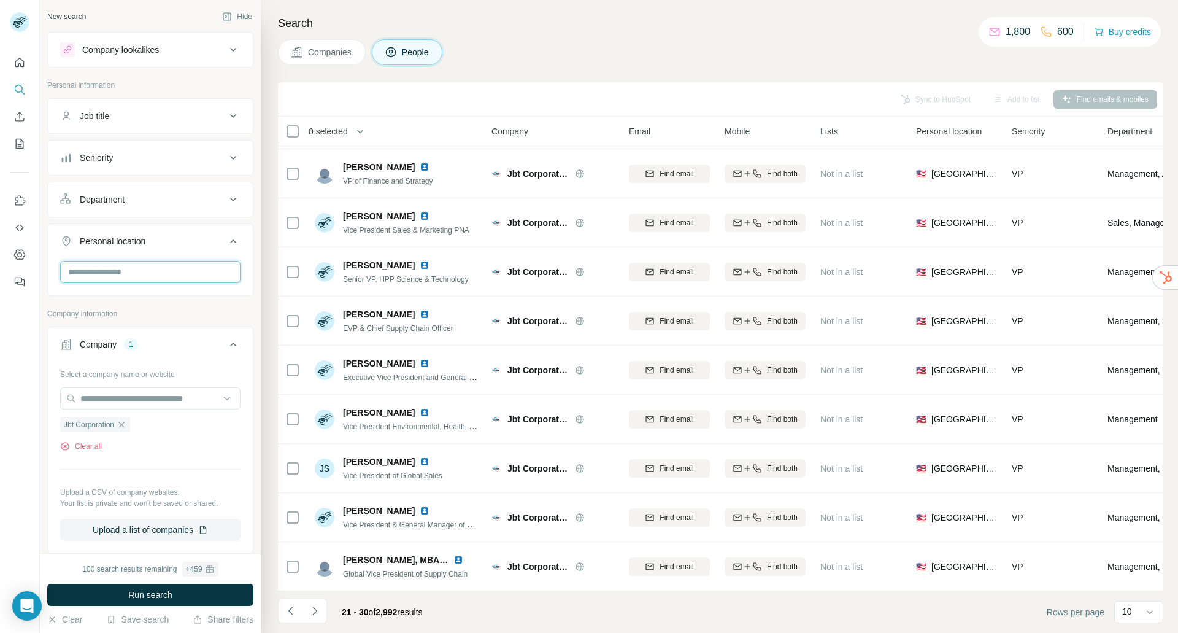
click at [105, 270] on input "text" at bounding box center [150, 272] width 180 height 22
type input "****"
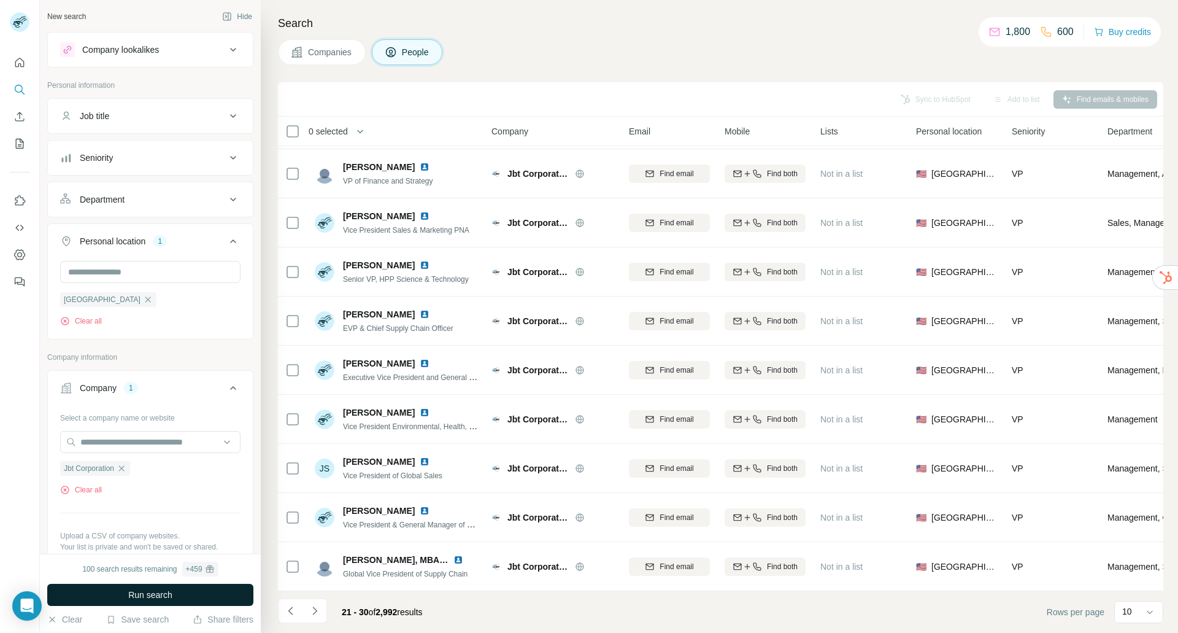
click at [131, 598] on span "Run search" at bounding box center [150, 594] width 44 height 12
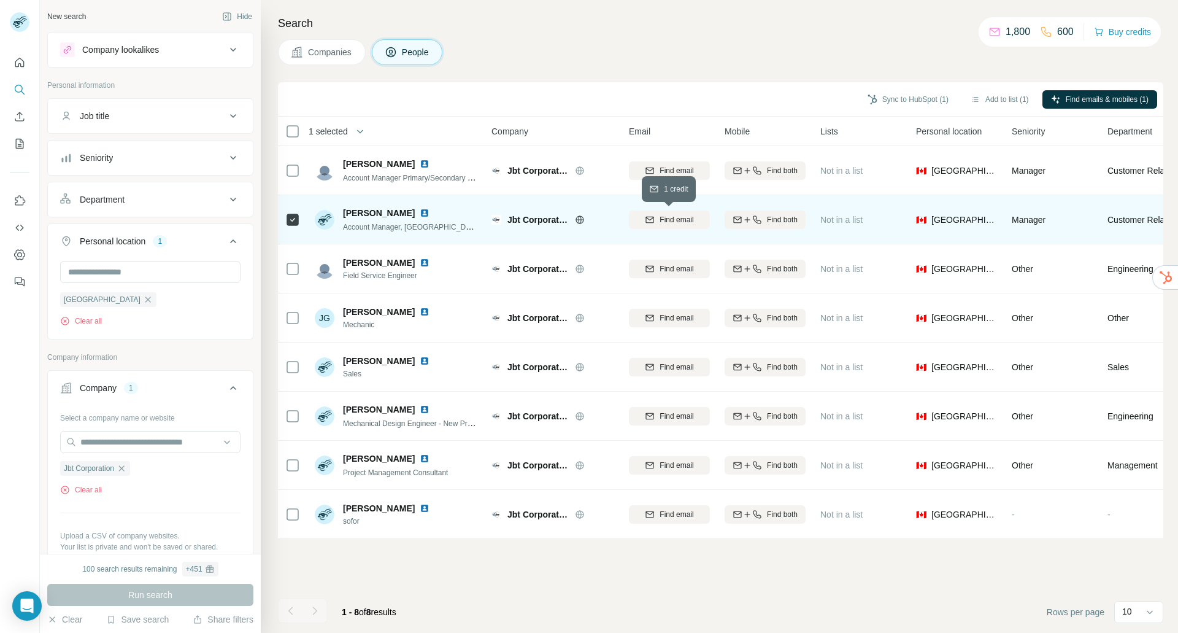
click at [663, 218] on span "Find email" at bounding box center [677, 219] width 34 height 11
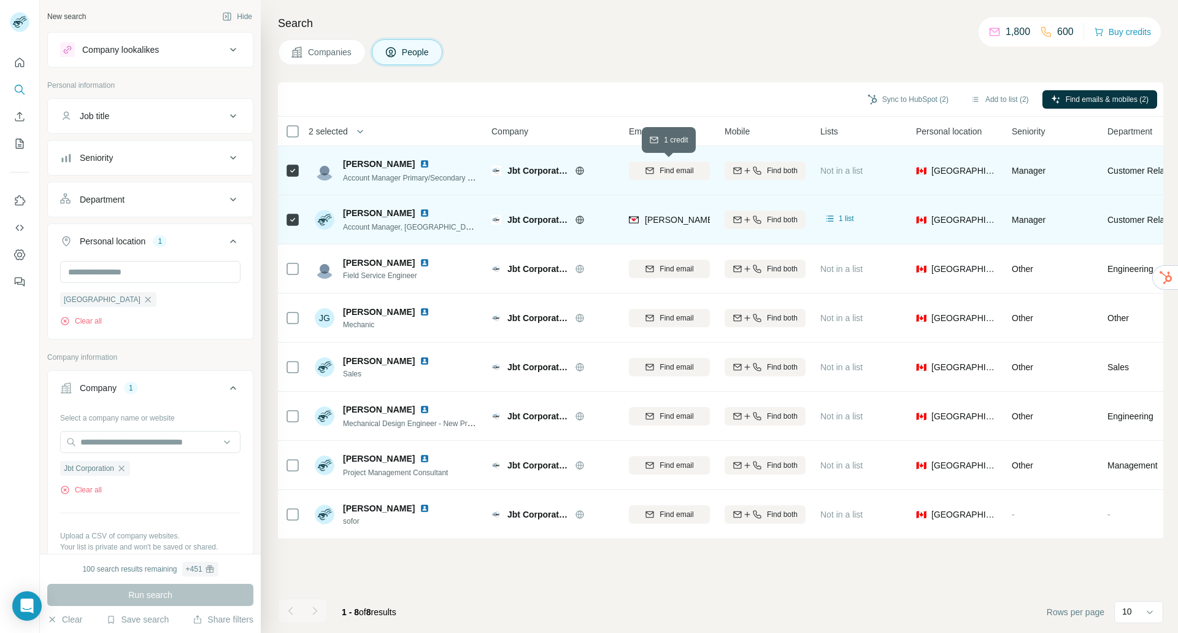
drag, startPoint x: 652, startPoint y: 175, endPoint x: 665, endPoint y: 174, distance: 12.9
click at [652, 175] on icon "button" at bounding box center [650, 171] width 10 height 10
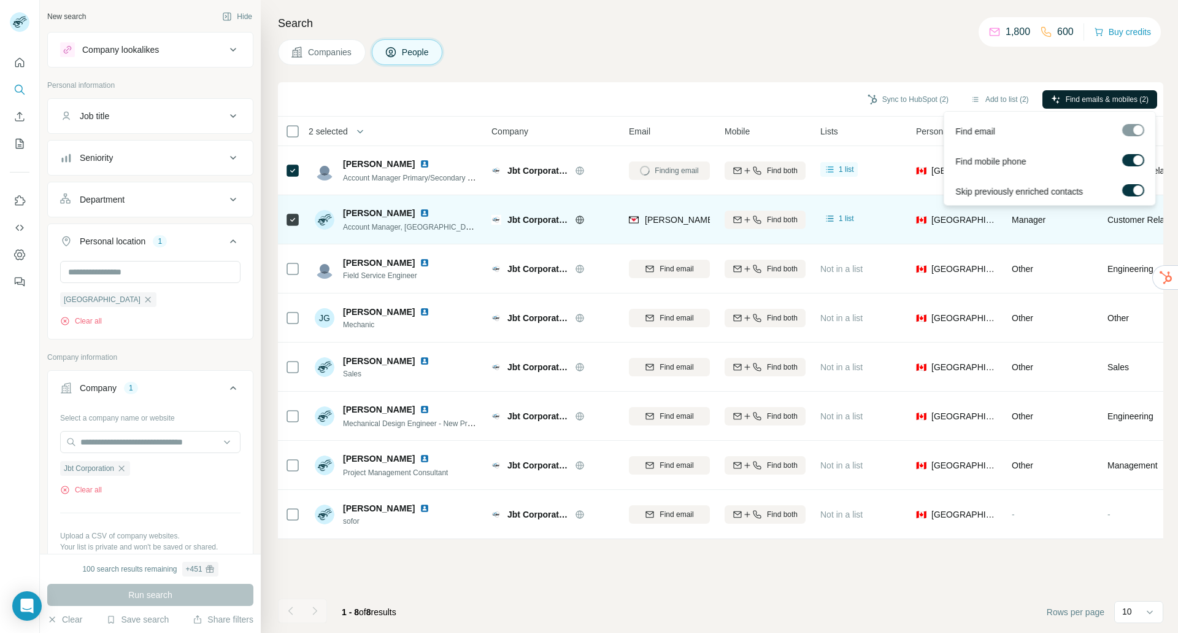
click at [1087, 94] on span "Find emails & mobiles (2)" at bounding box center [1107, 99] width 83 height 11
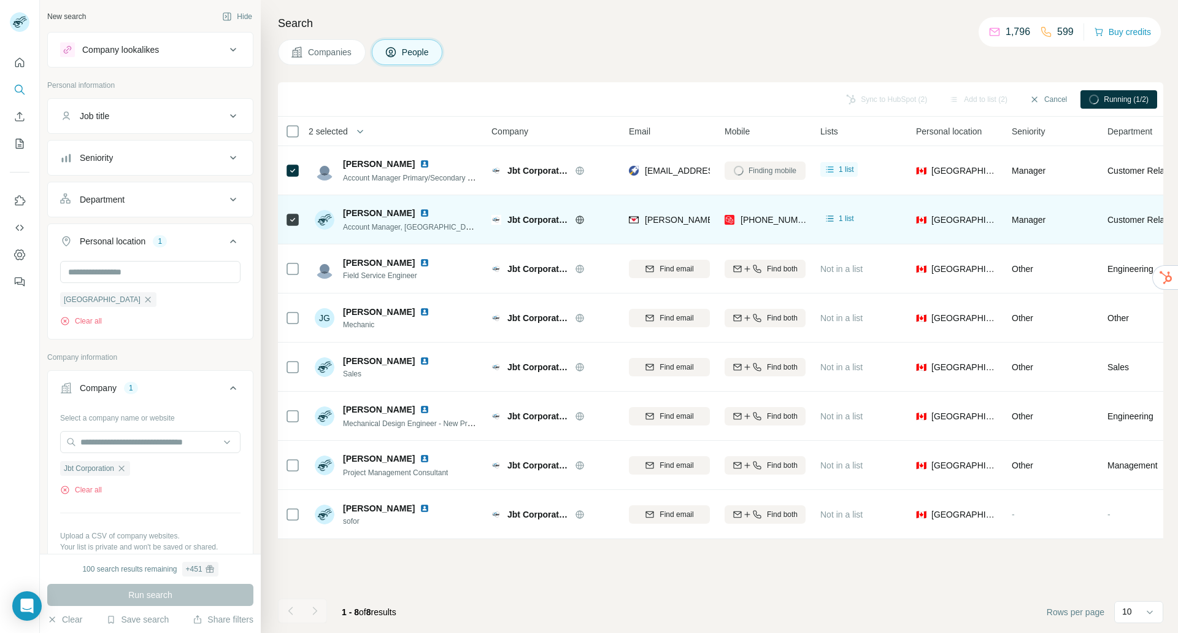
click at [331, 47] on span "Companies" at bounding box center [330, 52] width 45 height 12
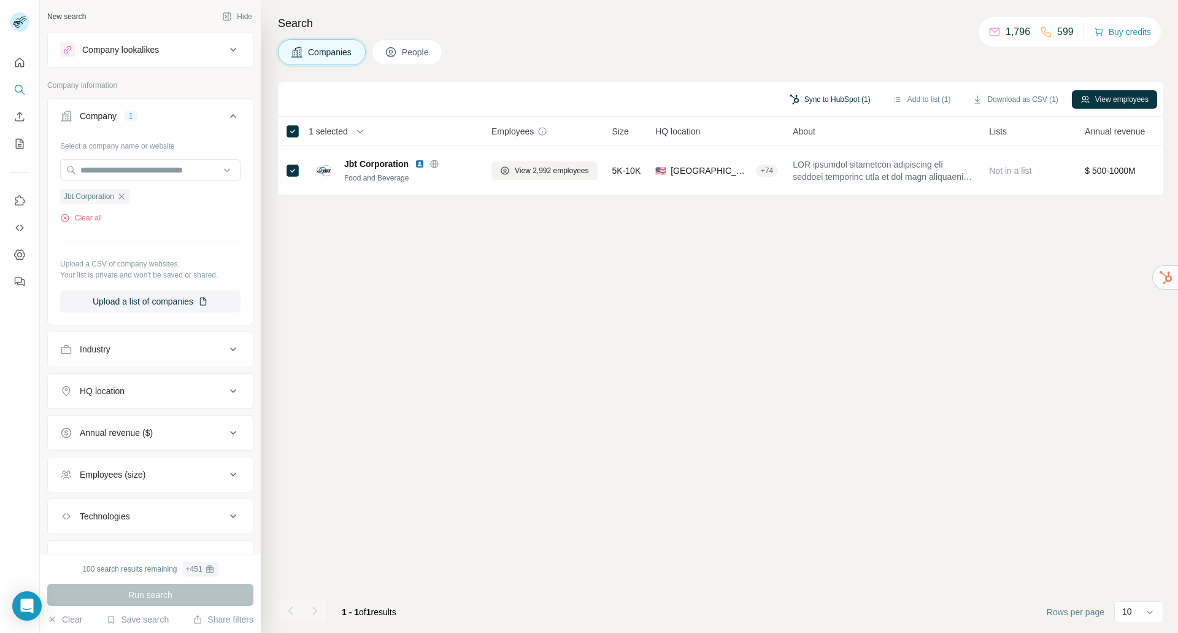
click at [833, 99] on button "Sync to HubSpot (1)" at bounding box center [830, 99] width 98 height 18
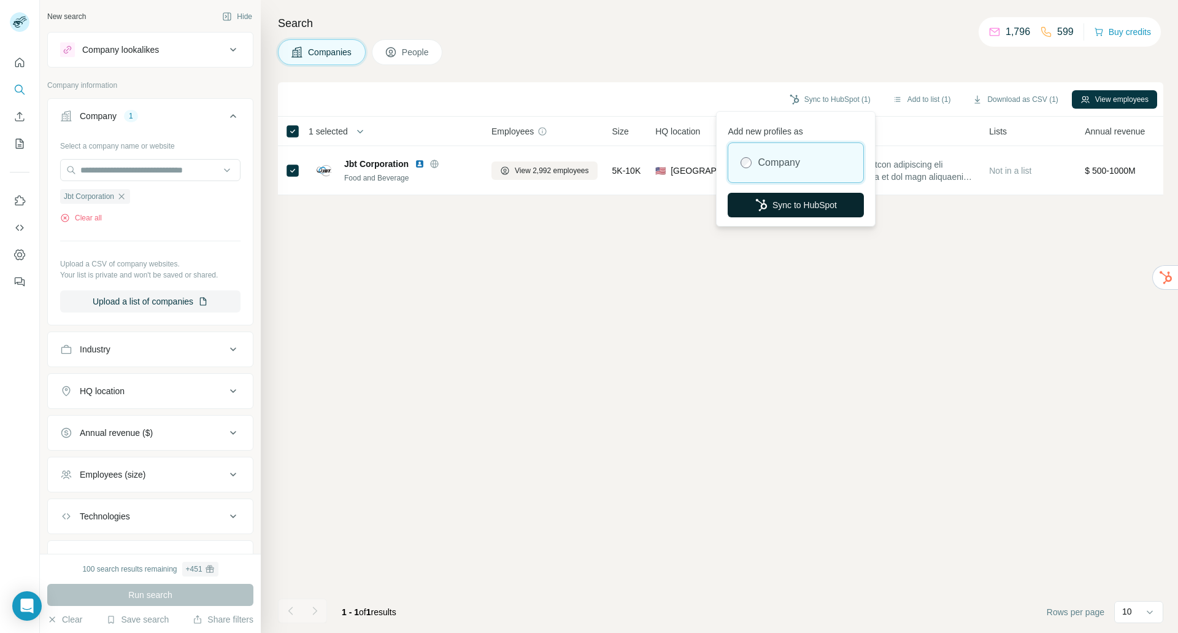
click at [796, 209] on button "Sync to HubSpot" at bounding box center [796, 205] width 136 height 25
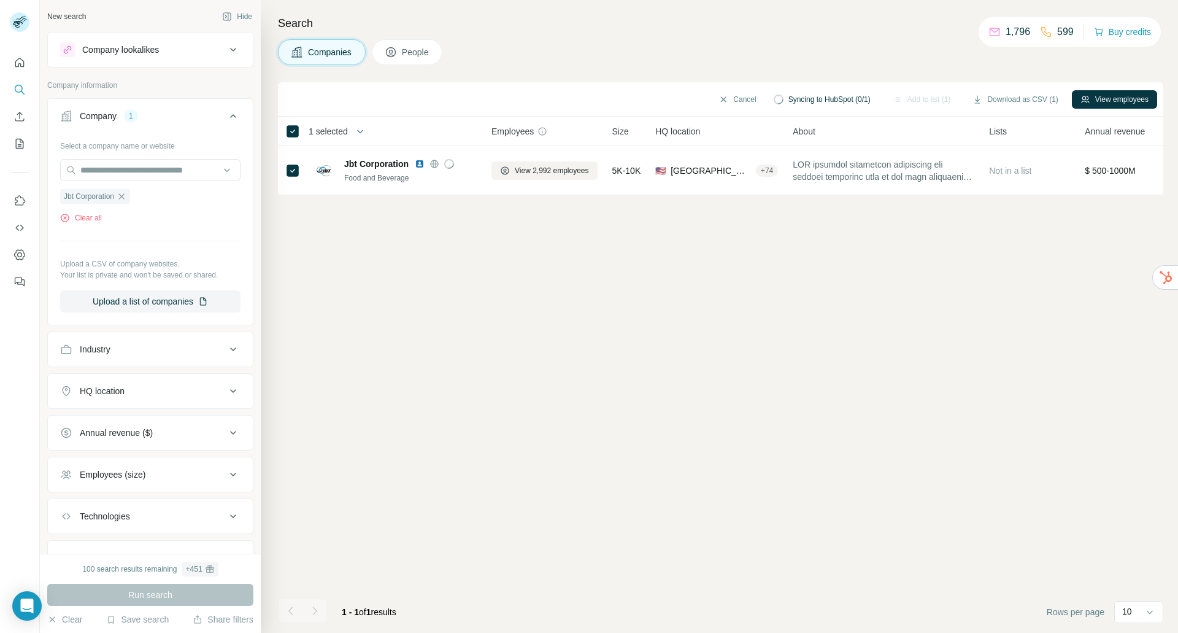
drag, startPoint x: 399, startPoint y: 40, endPoint x: 412, endPoint y: 50, distance: 16.2
click at [401, 41] on button "People" at bounding box center [407, 52] width 71 height 26
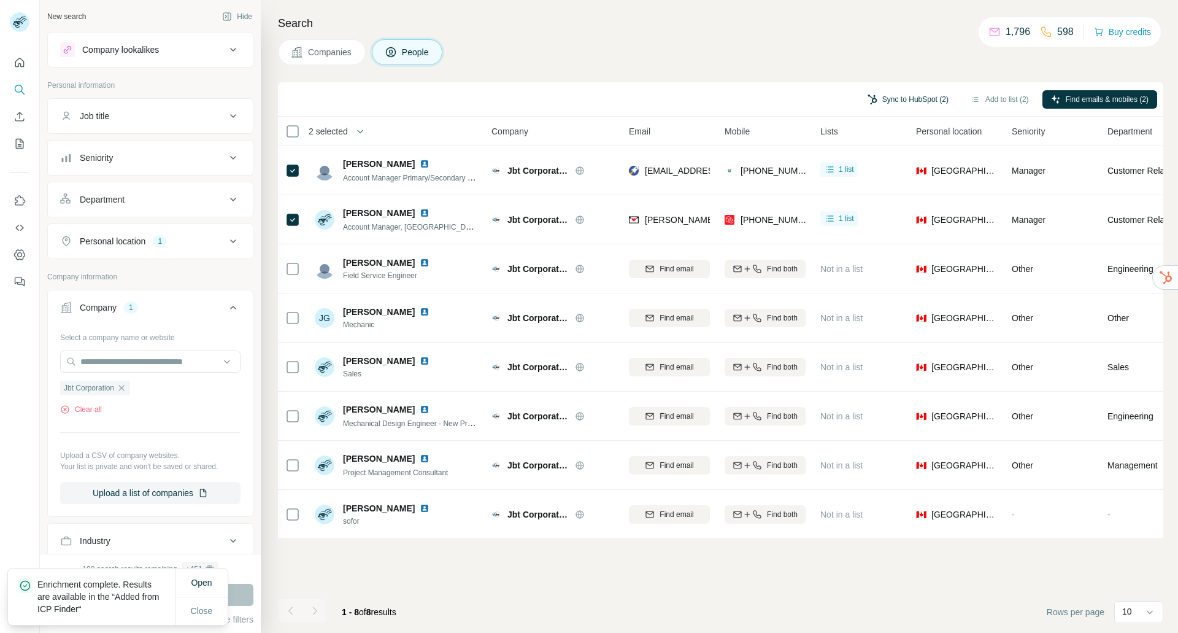
click at [904, 98] on button "Sync to HubSpot (2)" at bounding box center [908, 99] width 98 height 18
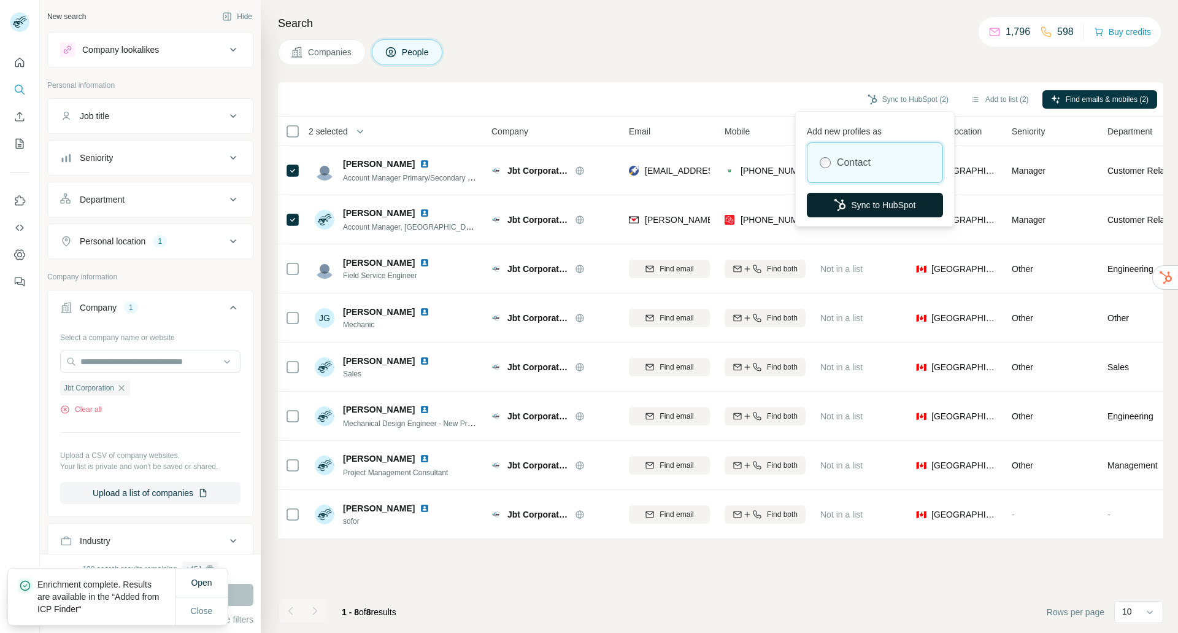
click at [893, 210] on button "Sync to HubSpot" at bounding box center [875, 205] width 136 height 25
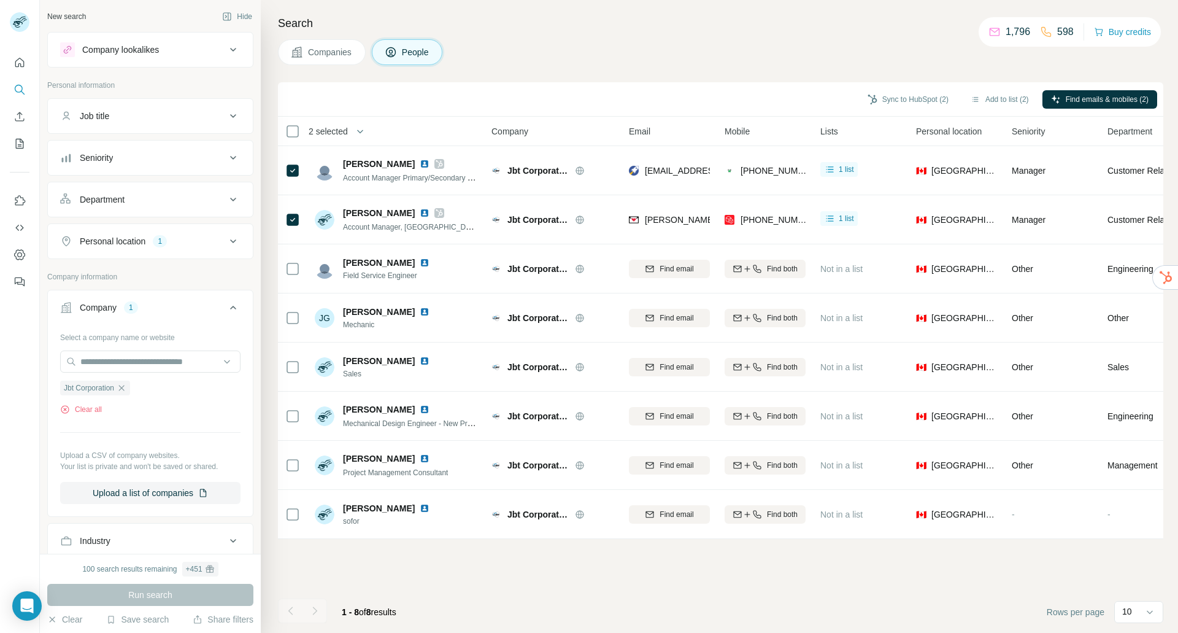
drag, startPoint x: 522, startPoint y: 594, endPoint x: 514, endPoint y: 586, distance: 10.9
click at [516, 588] on div "Sync to HubSpot (2) Add to list (2) Find emails & mobiles (2) 2 selected People…" at bounding box center [720, 357] width 885 height 550
click at [17, 144] on icon "My lists" at bounding box center [19, 143] width 12 height 12
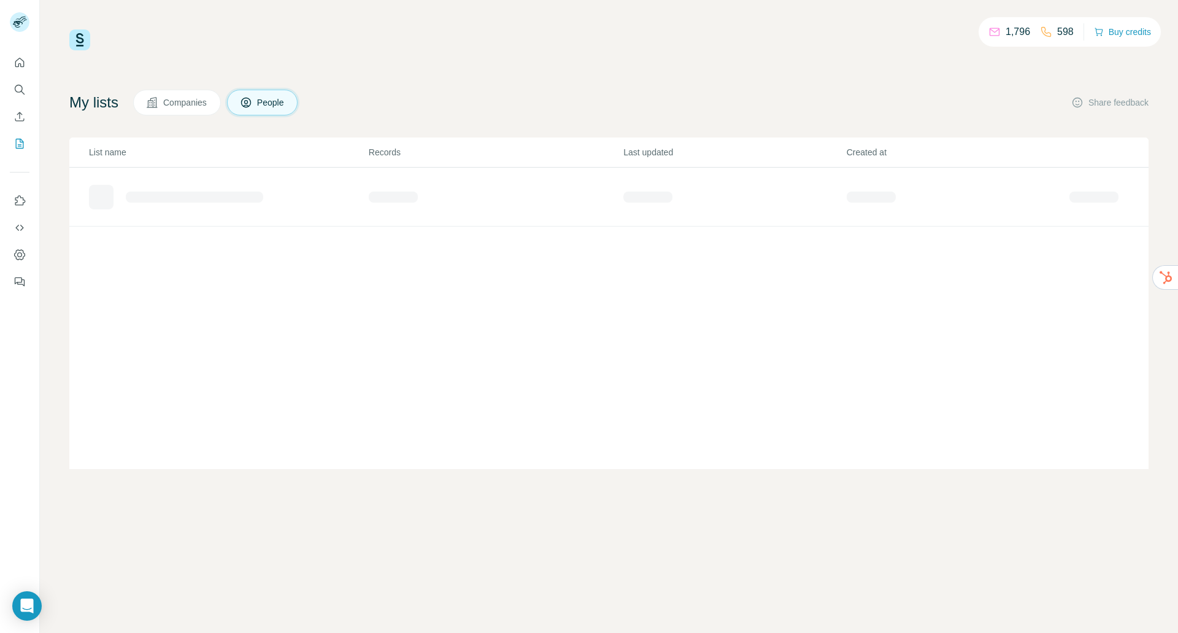
click at [193, 104] on span "Companies" at bounding box center [185, 102] width 45 height 12
click at [274, 107] on span "People" at bounding box center [271, 102] width 28 height 12
click at [271, 104] on span "People" at bounding box center [271, 102] width 28 height 12
click at [15, 90] on icon "Search" at bounding box center [19, 89] width 8 height 8
